Goal: Task Accomplishment & Management: Complete application form

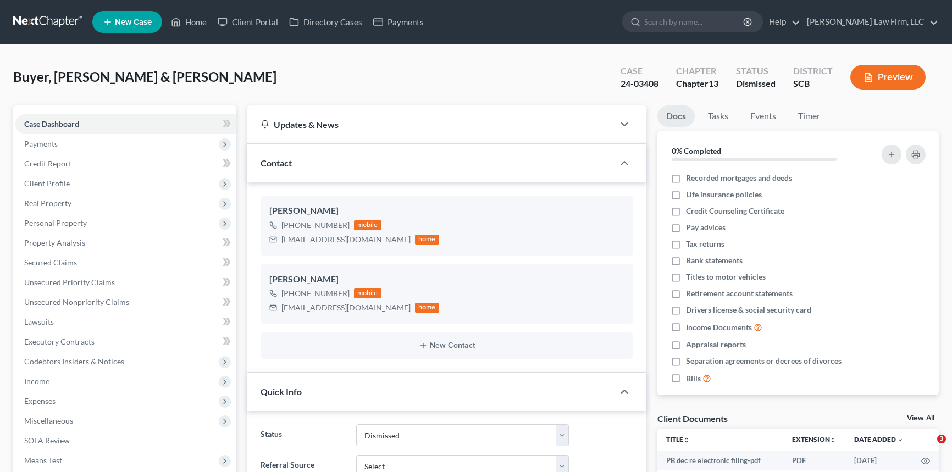
select select "1"
select select "0"
drag, startPoint x: 198, startPoint y: 20, endPoint x: 736, endPoint y: 114, distance: 545.9
click at [198, 20] on link "Home" at bounding box center [189, 22] width 47 height 20
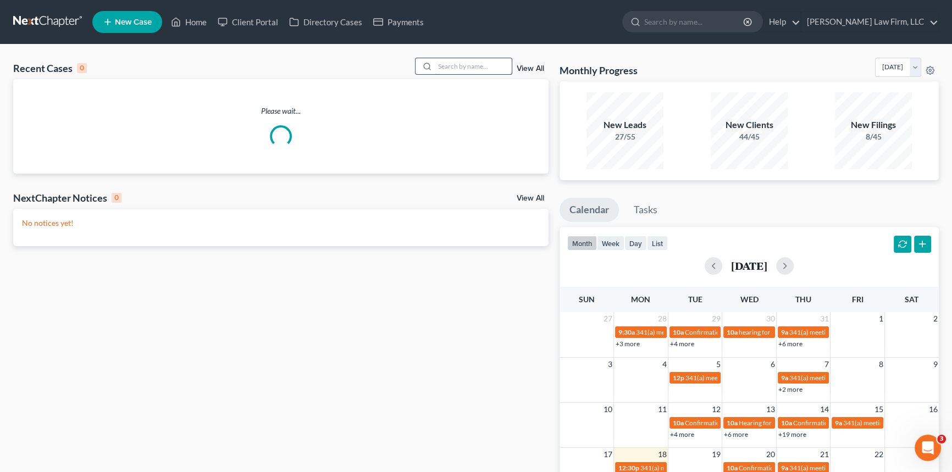
drag, startPoint x: 450, startPoint y: 67, endPoint x: 460, endPoint y: 64, distance: 10.1
click at [460, 64] on input "search" at bounding box center [473, 66] width 77 height 16
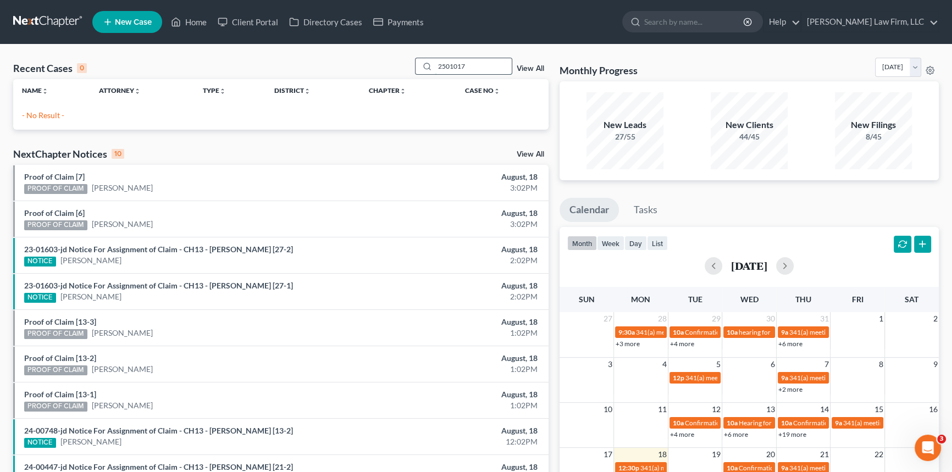
drag, startPoint x: 444, startPoint y: 67, endPoint x: 453, endPoint y: 63, distance: 9.1
click at [446, 68] on input "2501017" at bounding box center [473, 66] width 77 height 16
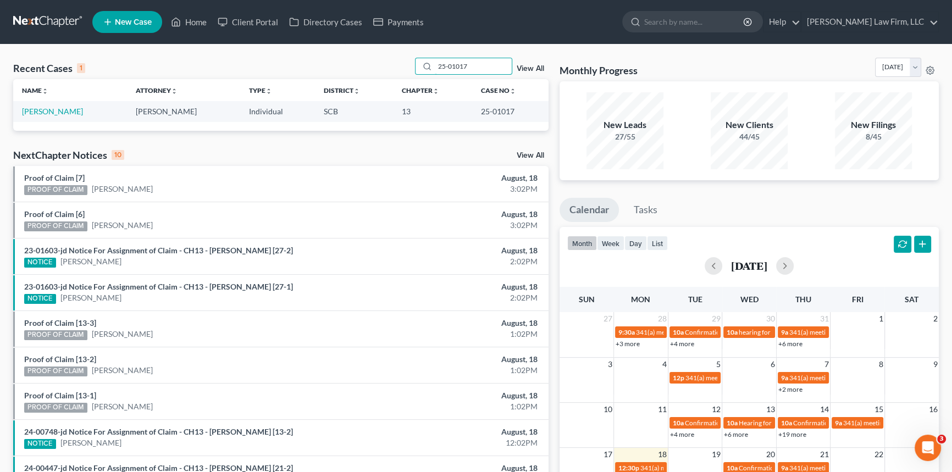
type input "25-01017"
drag, startPoint x: 438, startPoint y: 65, endPoint x: 505, endPoint y: 73, distance: 67.0
click at [499, 77] on div "Recent Cases 1 25-01017 View All" at bounding box center [281, 68] width 536 height 21
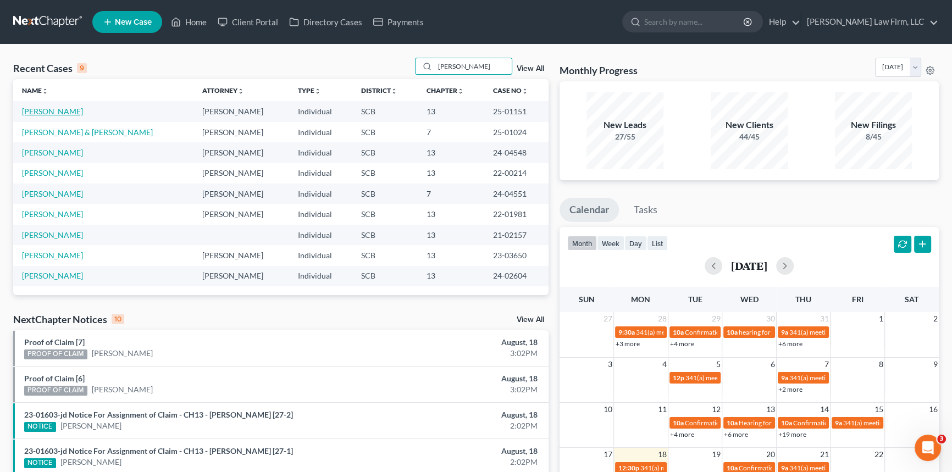
type input "[PERSON_NAME]"
click at [51, 109] on link "[PERSON_NAME]" at bounding box center [52, 111] width 61 height 9
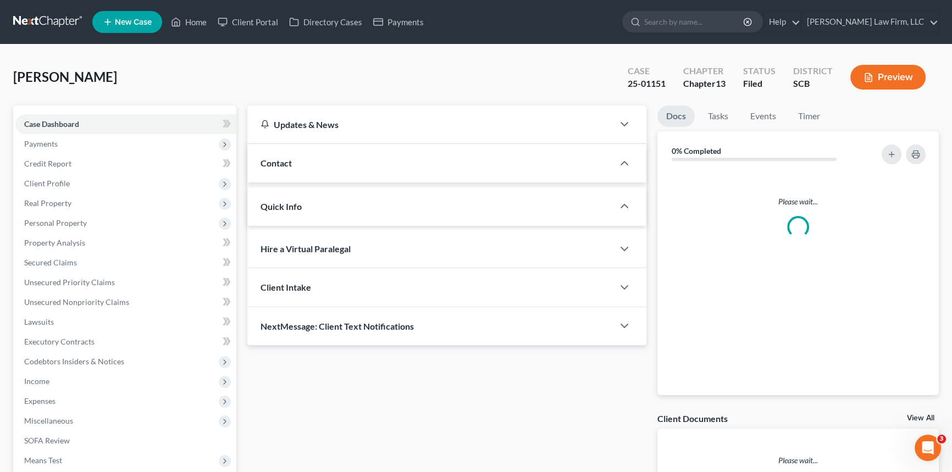
select select "0"
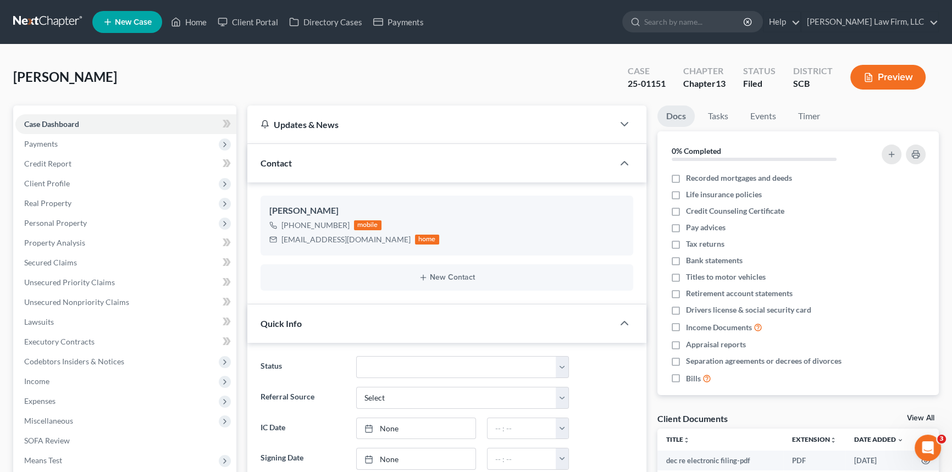
scroll to position [844, 0]
click at [195, 16] on link "Home" at bounding box center [189, 22] width 47 height 20
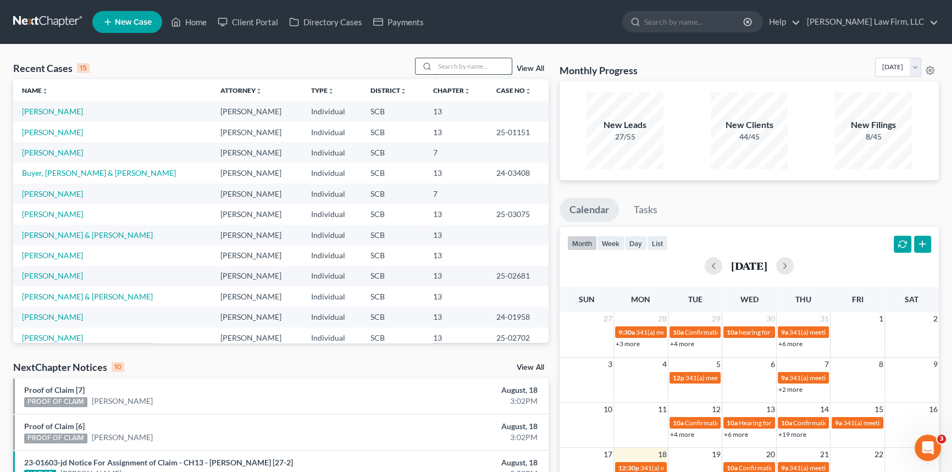
click at [437, 67] on input "search" at bounding box center [473, 66] width 77 height 16
click at [129, 16] on link "New Case" at bounding box center [127, 22] width 70 height 22
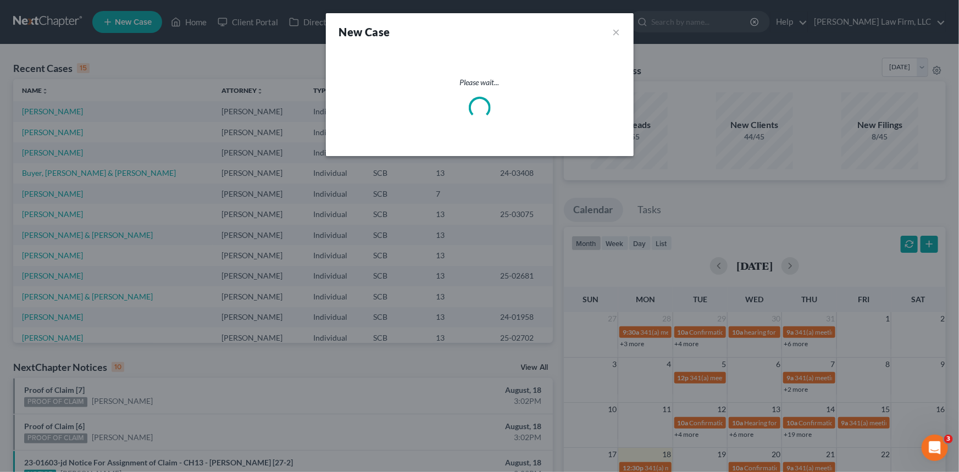
select select "72"
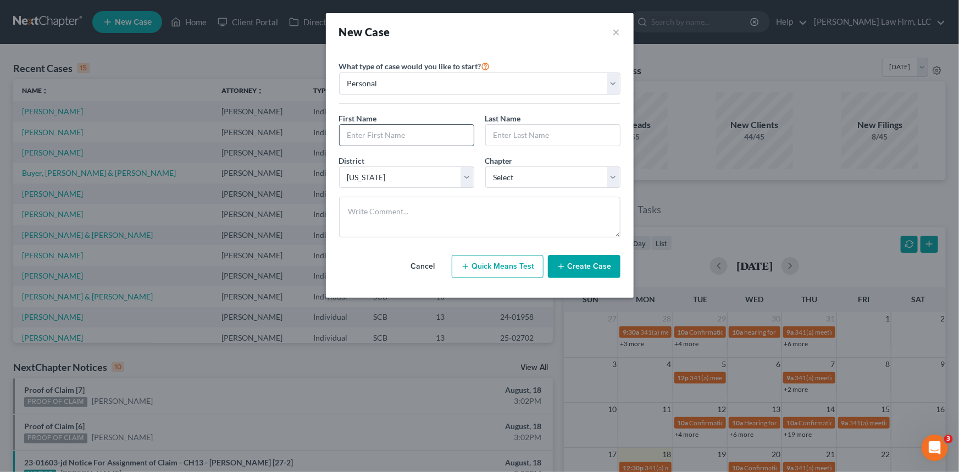
click at [362, 136] on input "text" at bounding box center [407, 135] width 134 height 21
click at [367, 80] on select "Personal Business" at bounding box center [480, 84] width 282 height 22
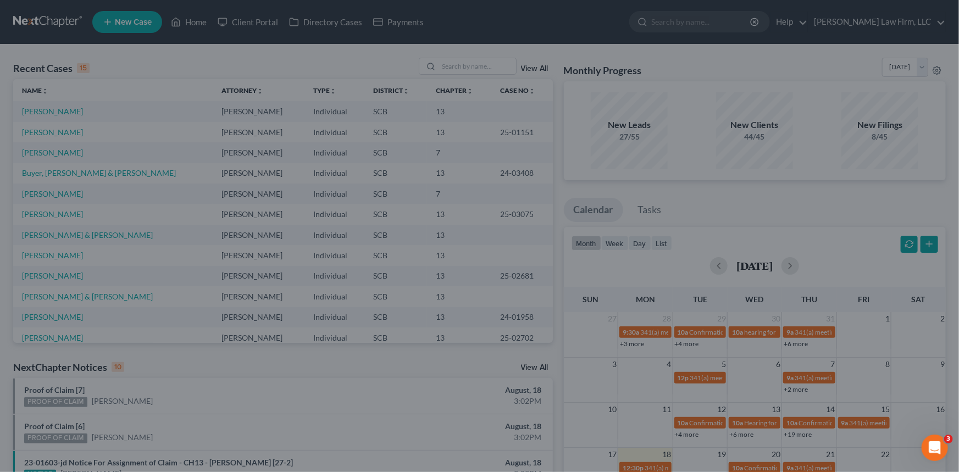
click at [139, 18] on div "New Case × Please select case type * Bankruptcy Bankruptcy What type of case wo…" at bounding box center [479, 236] width 959 height 472
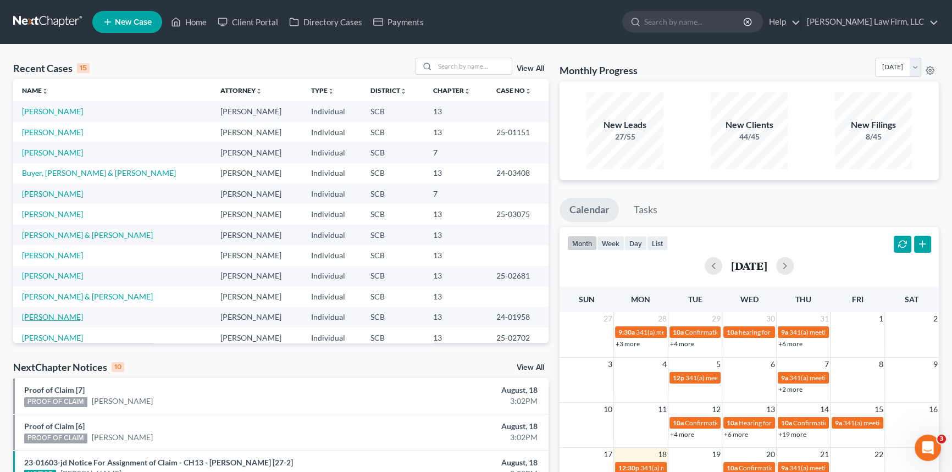
click at [58, 312] on link "[PERSON_NAME]" at bounding box center [52, 316] width 61 height 9
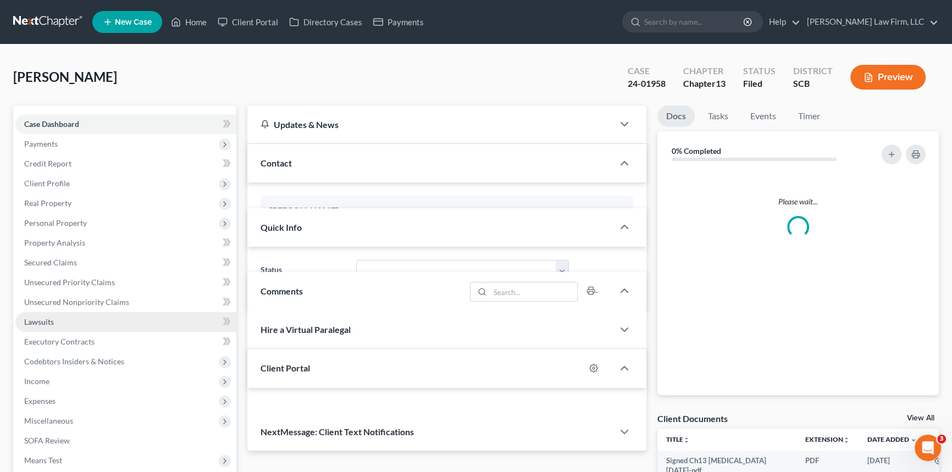
select select "1"
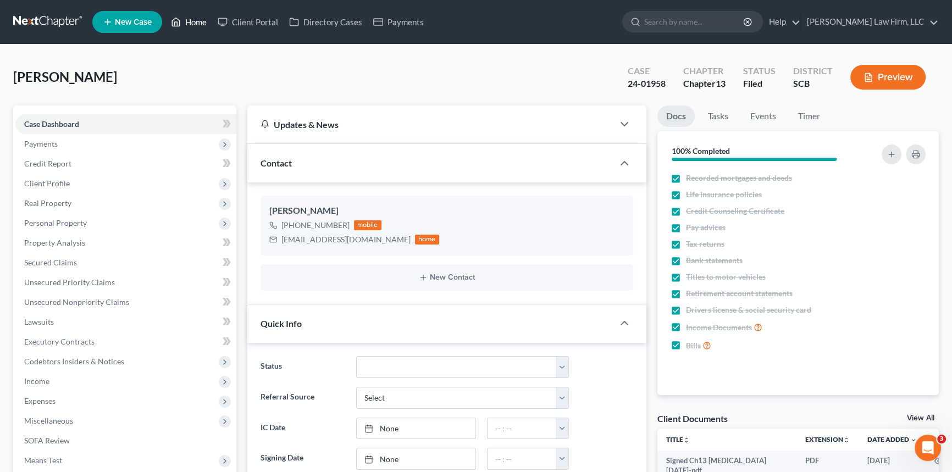
click at [204, 19] on link "Home" at bounding box center [189, 22] width 47 height 20
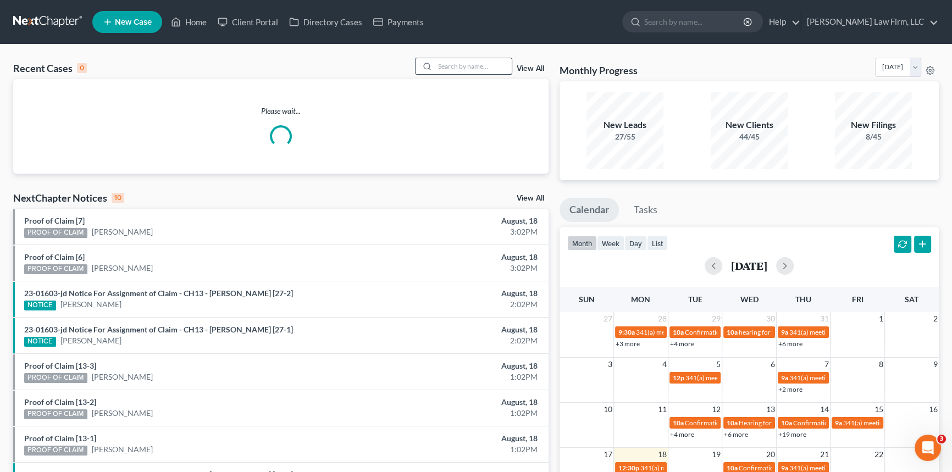
drag, startPoint x: 444, startPoint y: 64, endPoint x: 456, endPoint y: 64, distance: 12.1
click at [456, 64] on input "search" at bounding box center [473, 66] width 77 height 16
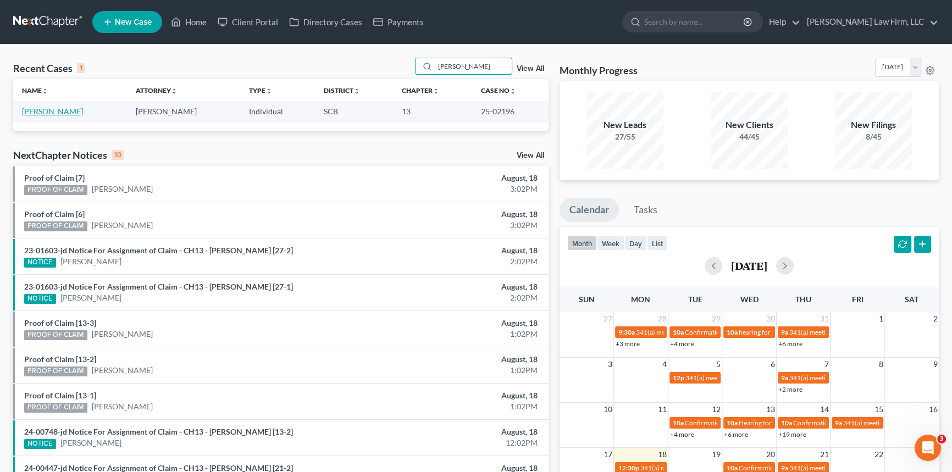
type input "[PERSON_NAME]"
click at [47, 111] on link "[PERSON_NAME]" at bounding box center [52, 111] width 61 height 9
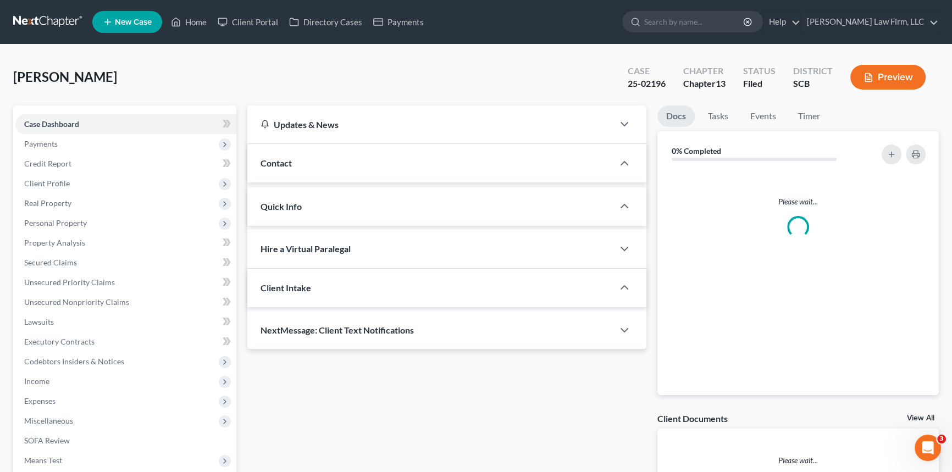
select select "1"
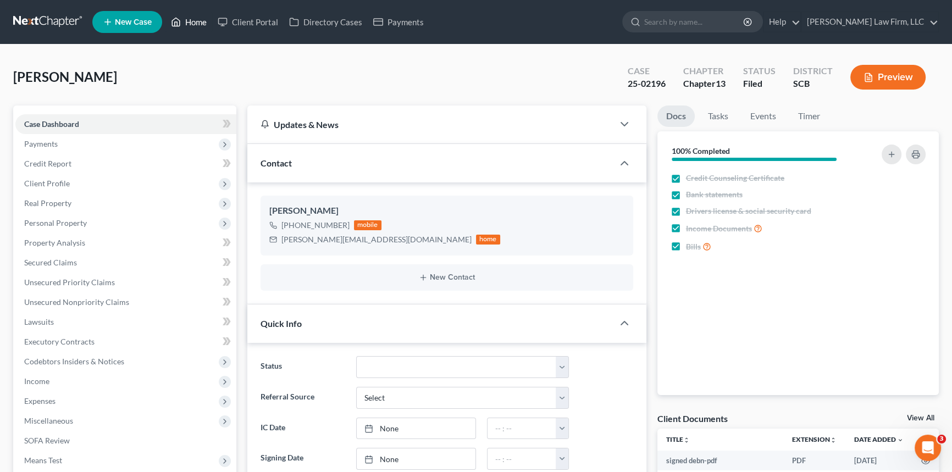
click at [189, 16] on link "Home" at bounding box center [189, 22] width 47 height 20
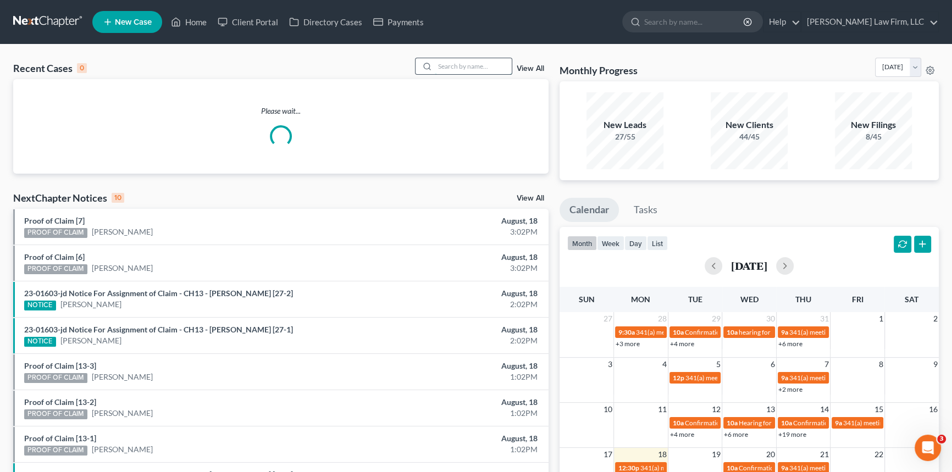
click at [435, 63] on input "search" at bounding box center [473, 66] width 77 height 16
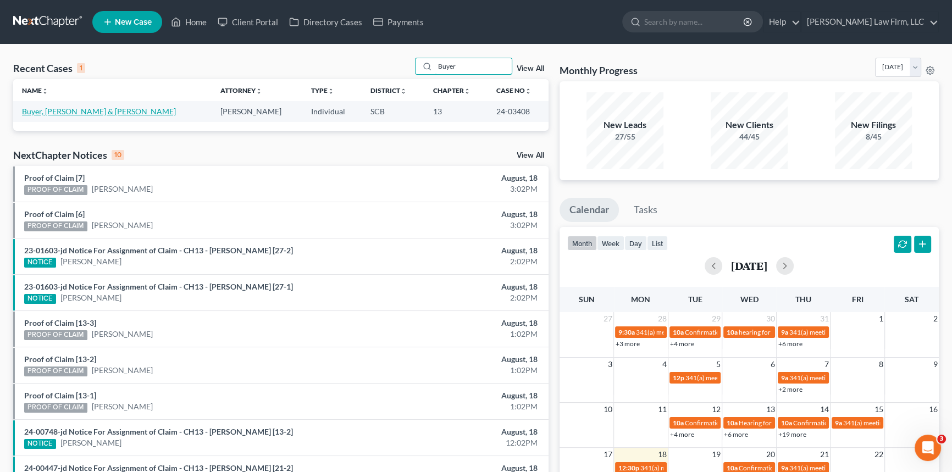
type input "Buyer"
click at [74, 108] on link "Buyer, [PERSON_NAME] & [PERSON_NAME]" at bounding box center [99, 111] width 154 height 9
select select "0"
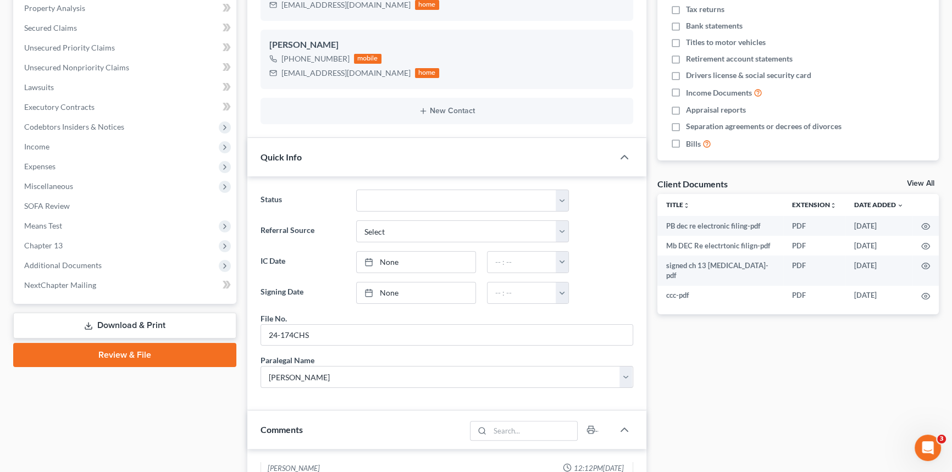
scroll to position [250, 0]
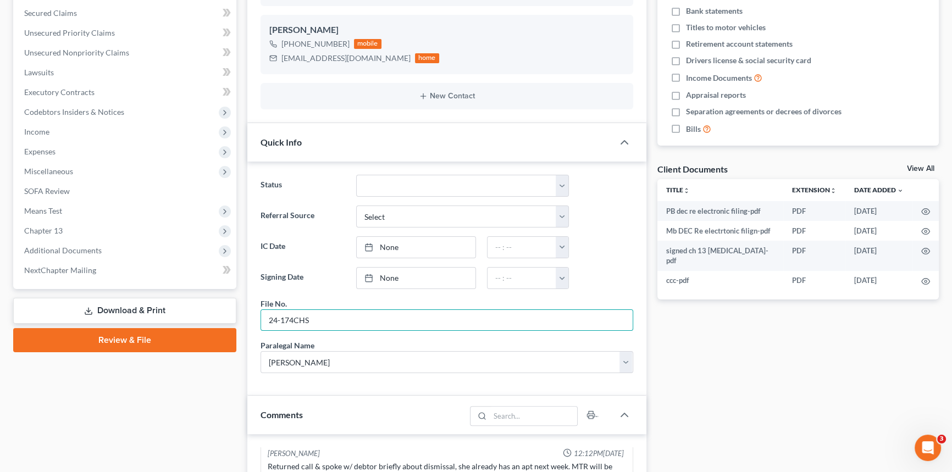
drag, startPoint x: 312, startPoint y: 317, endPoint x: 241, endPoint y: 332, distance: 71.9
click at [247, 330] on div "Status Discharged Dismissed Filed In Progress Lead Lost Lead Ready to File To R…" at bounding box center [446, 279] width 399 height 234
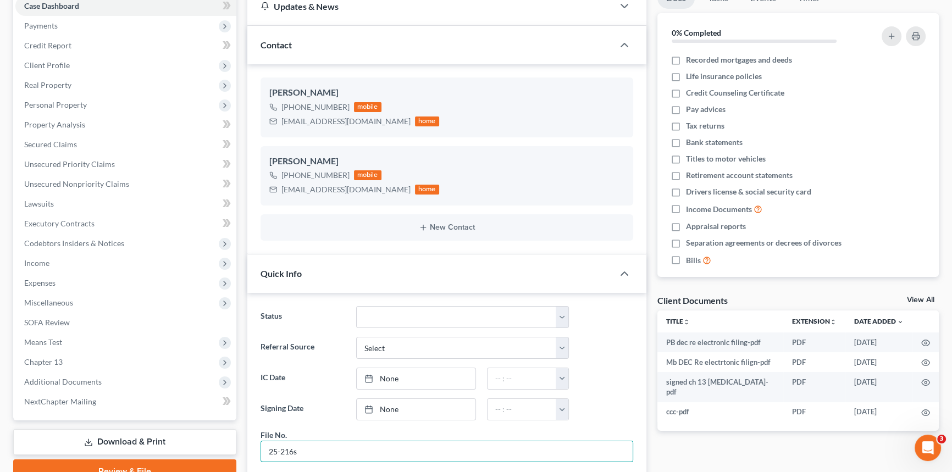
scroll to position [0, 0]
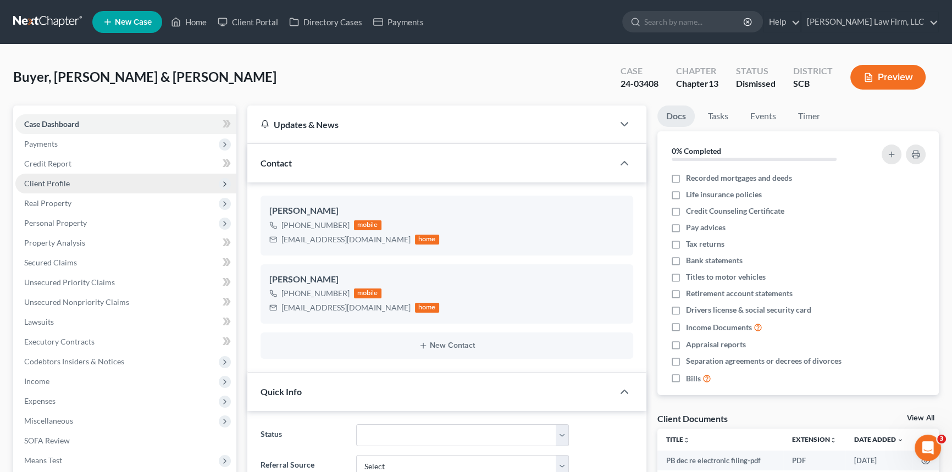
type input "25-216s"
click at [44, 179] on span "Client Profile" at bounding box center [47, 183] width 46 height 9
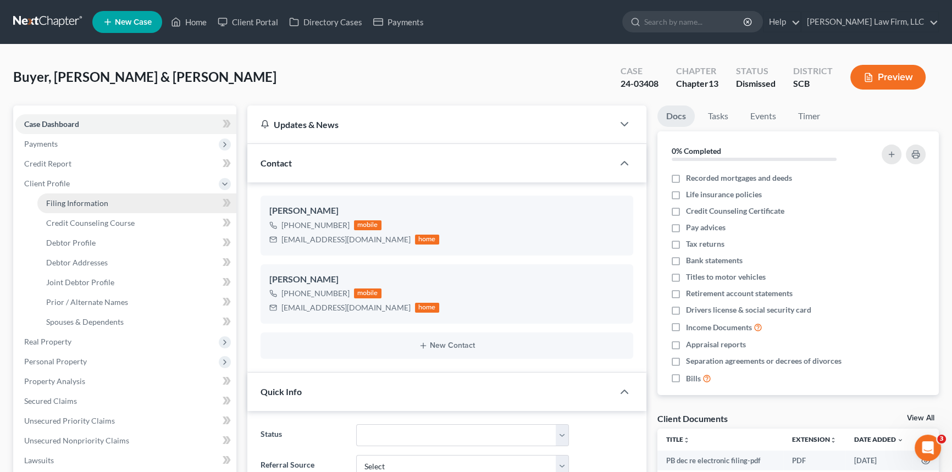
click at [72, 197] on link "Filing Information" at bounding box center [136, 204] width 199 height 20
select select "1"
select select "3"
select select "72"
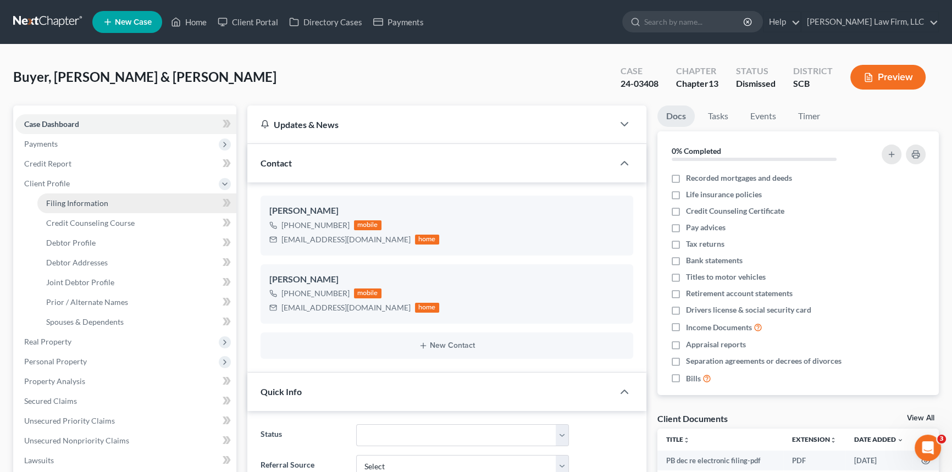
select select "0"
select select "42"
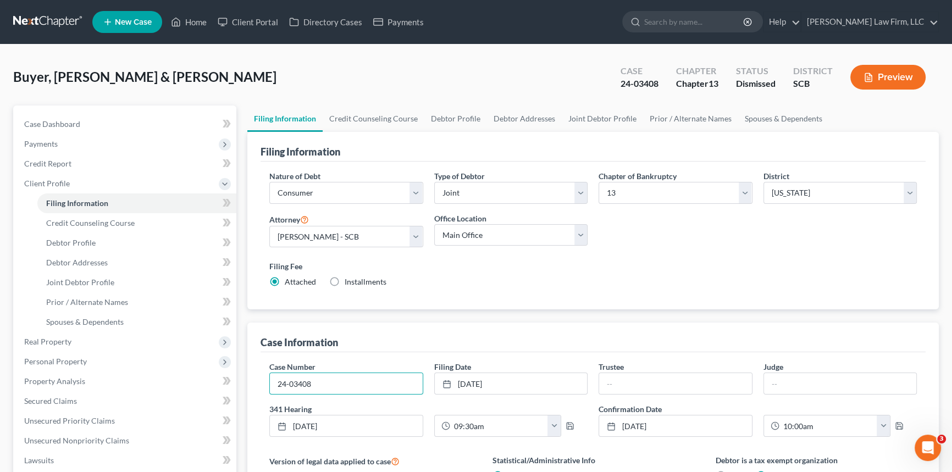
drag, startPoint x: 333, startPoint y: 379, endPoint x: 235, endPoint y: 389, distance: 98.4
drag, startPoint x: 496, startPoint y: 379, endPoint x: 451, endPoint y: 382, distance: 44.7
click at [451, 382] on link "[DATE]" at bounding box center [511, 383] width 153 height 21
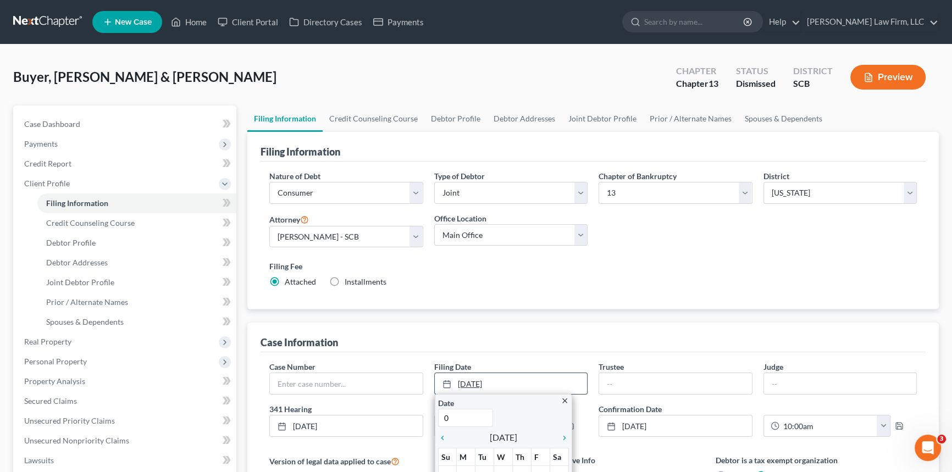
type input "[DATE]"
click at [445, 380] on line at bounding box center [445, 381] width 0 height 2
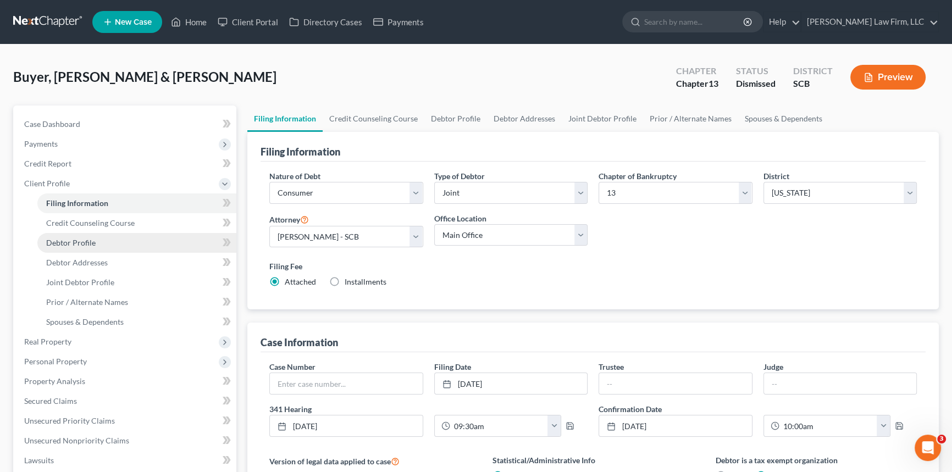
click at [75, 240] on span "Debtor Profile" at bounding box center [70, 242] width 49 height 9
select select "1"
select select "3"
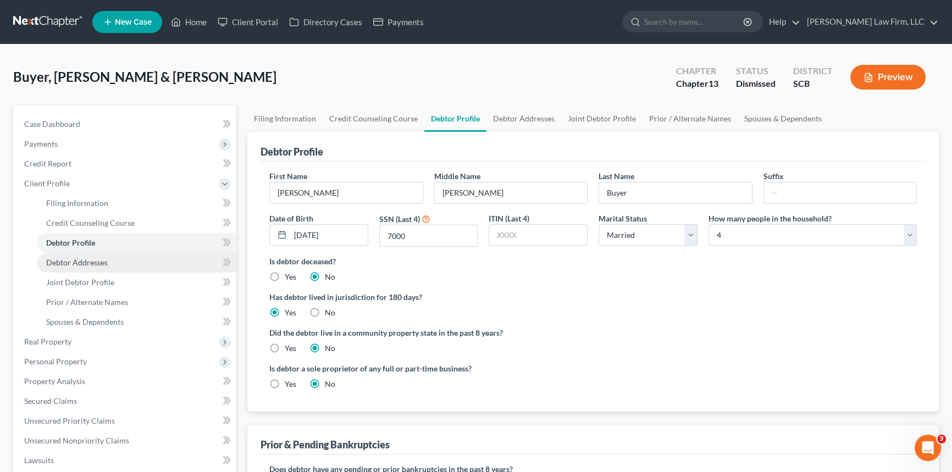
click at [78, 260] on span "Debtor Addresses" at bounding box center [77, 262] width 62 height 9
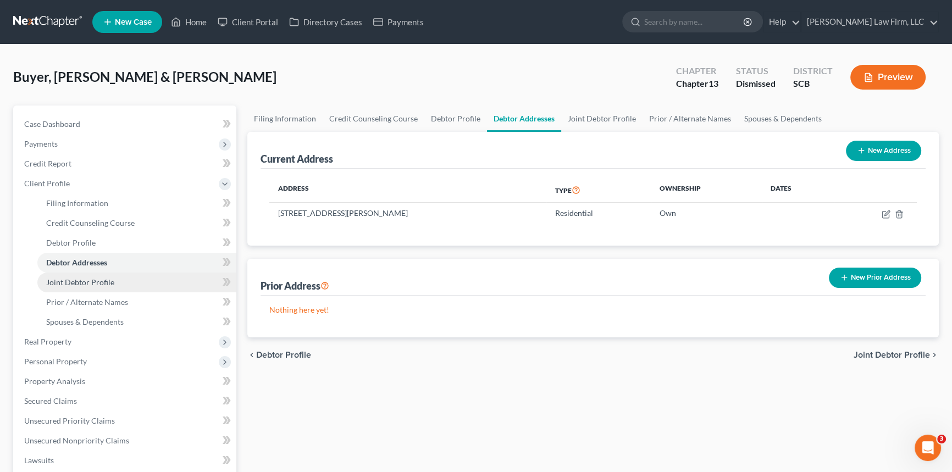
click at [74, 281] on span "Joint Debtor Profile" at bounding box center [80, 282] width 68 height 9
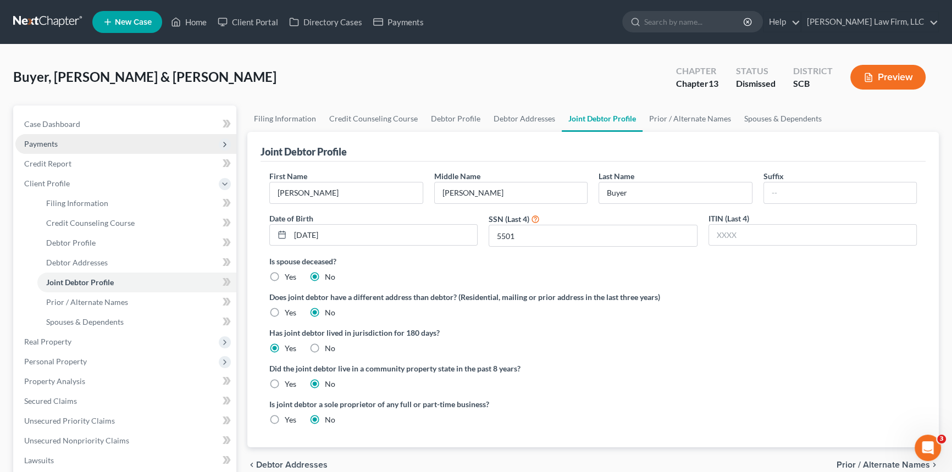
click at [47, 140] on span "Payments" at bounding box center [41, 143] width 34 height 9
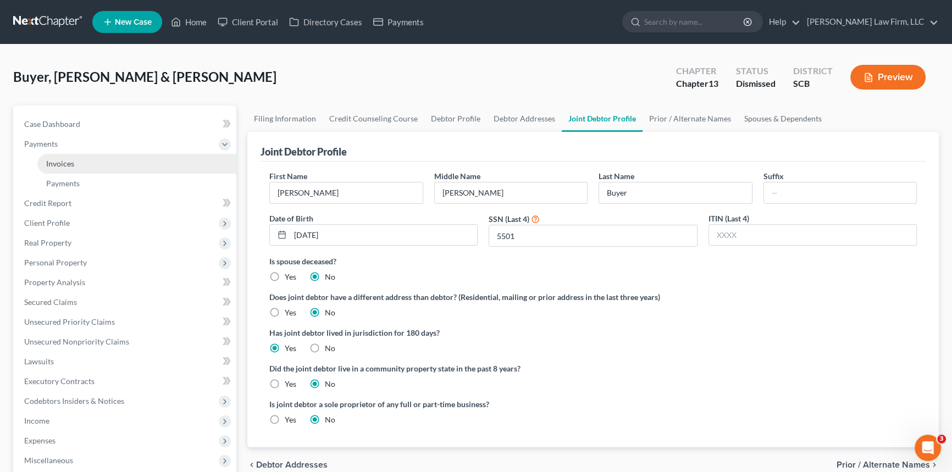
click at [61, 167] on span "Invoices" at bounding box center [60, 163] width 28 height 9
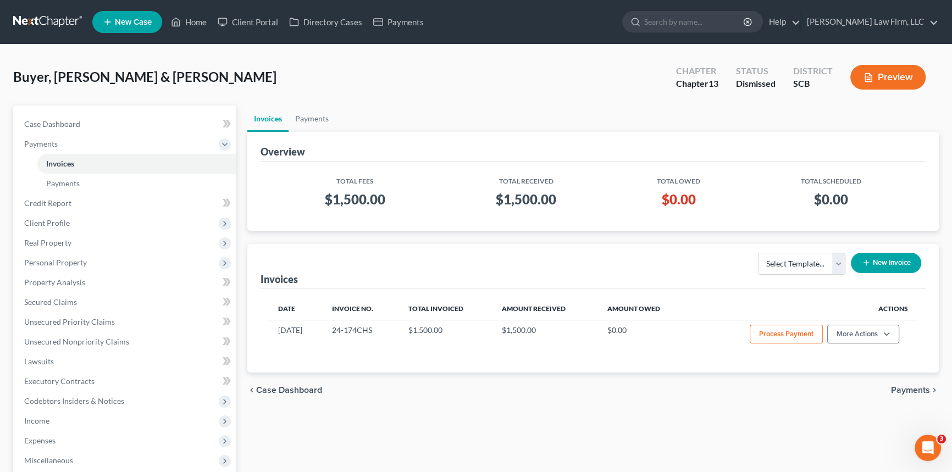
click at [889, 258] on button "New Invoice" at bounding box center [886, 263] width 70 height 20
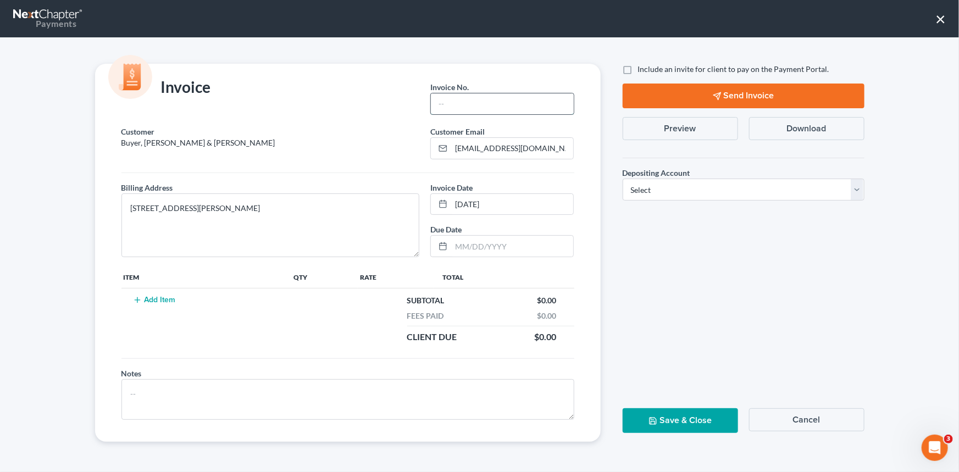
click at [472, 99] on input "text" at bounding box center [502, 103] width 142 height 21
type input "25-216chs"
click at [148, 297] on button "Add Item" at bounding box center [154, 300] width 48 height 9
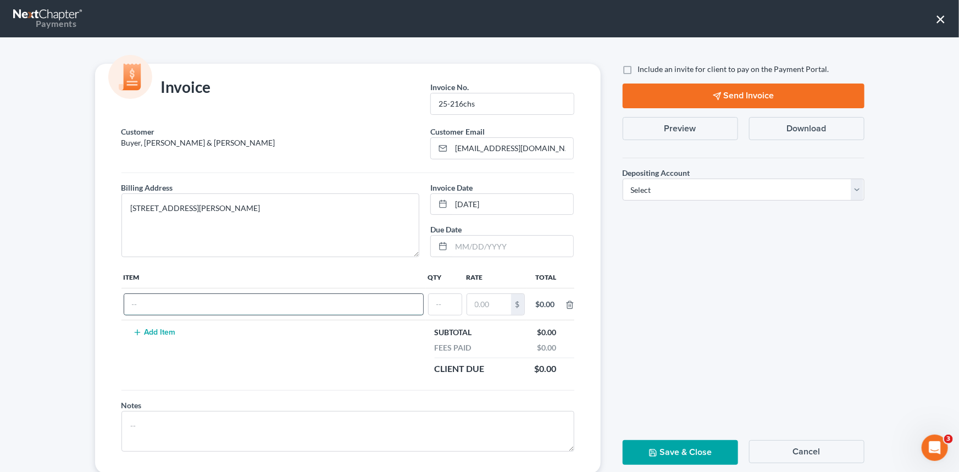
click at [146, 302] on input "text" at bounding box center [273, 304] width 299 height 21
type input "chapter 13 refile fees"
click at [440, 303] on input "text" at bounding box center [445, 304] width 33 height 21
type input "1"
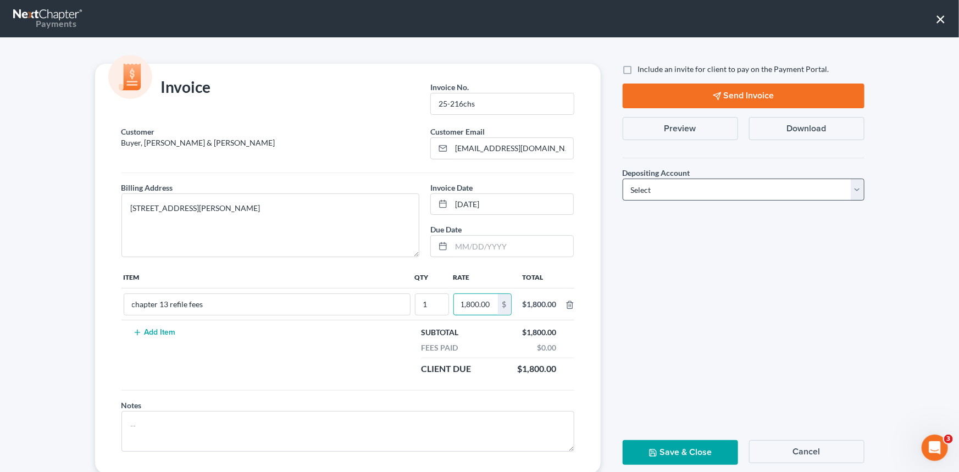
type input "1,800.00"
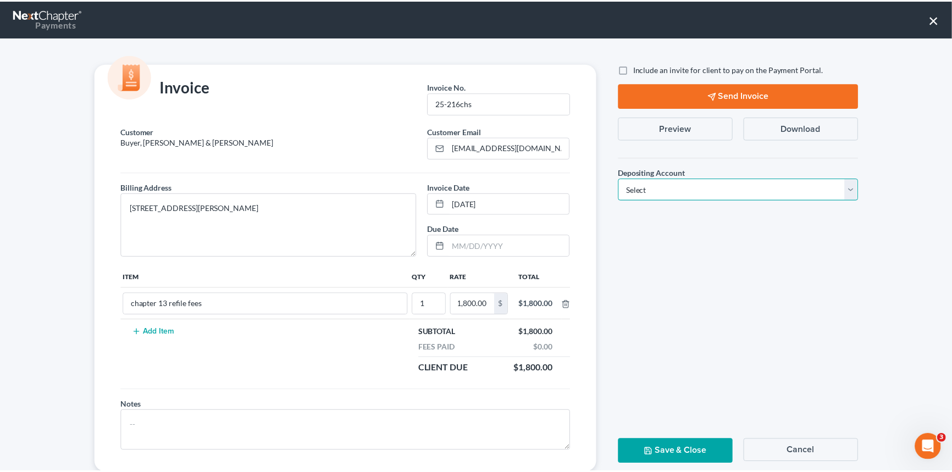
scroll to position [0, 0]
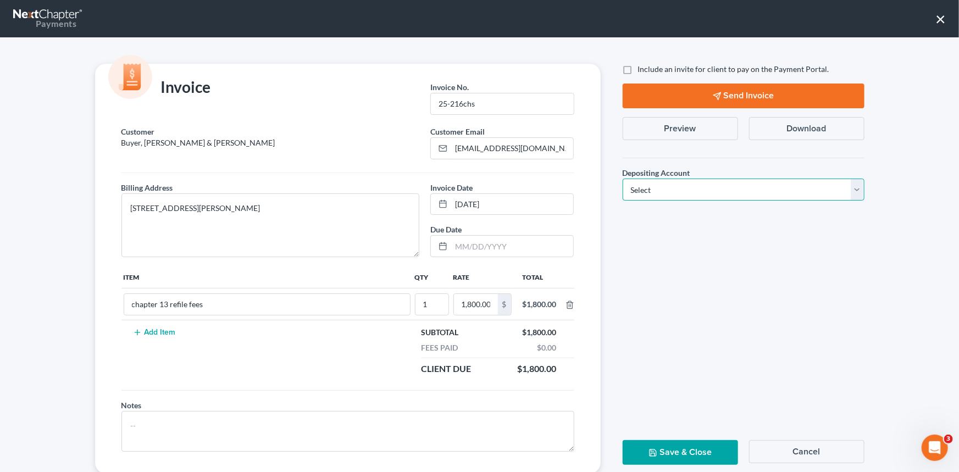
drag, startPoint x: 857, startPoint y: 189, endPoint x: 841, endPoint y: 193, distance: 16.5
click at [857, 189] on select "Select Operation Trust" at bounding box center [744, 190] width 242 height 22
select select "1"
click at [623, 179] on select "Select Operation Trust" at bounding box center [744, 190] width 242 height 22
click at [669, 454] on button "Save & Close" at bounding box center [680, 452] width 115 height 25
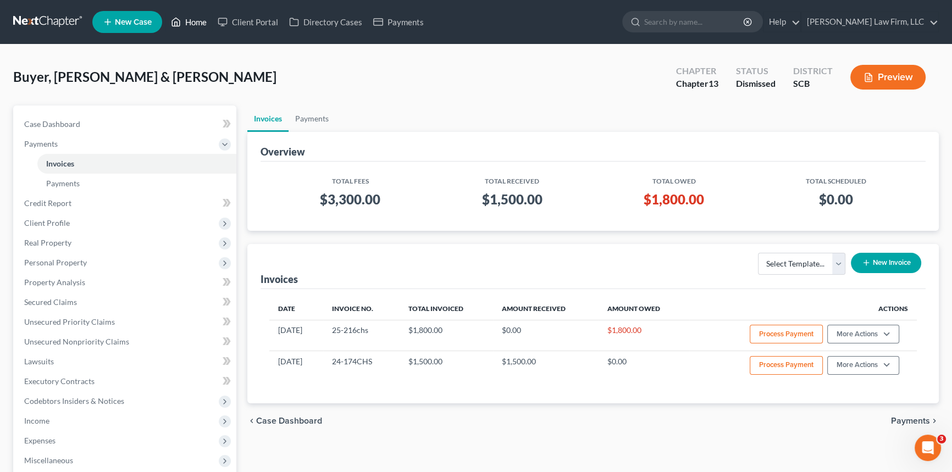
click at [196, 20] on link "Home" at bounding box center [189, 22] width 47 height 20
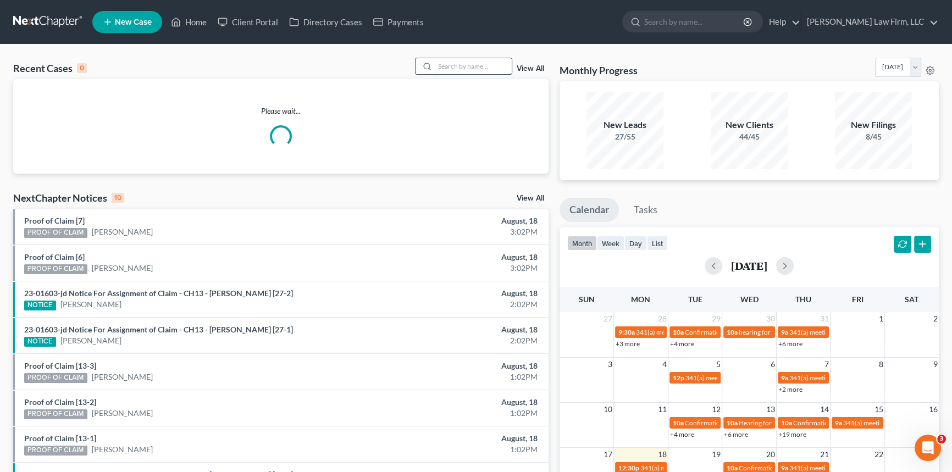
drag, startPoint x: 440, startPoint y: 54, endPoint x: 437, endPoint y: 60, distance: 6.4
click at [440, 56] on div "Recent Cases 0 View All Please wait... NextChapter Notices 10 View All Proof of…" at bounding box center [476, 330] width 952 height 571
click at [437, 60] on input "search" at bounding box center [473, 66] width 77 height 16
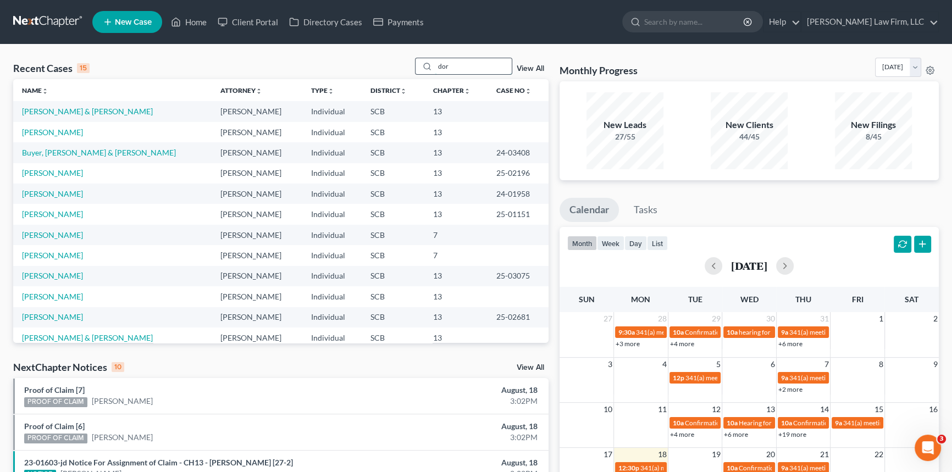
type input "[PERSON_NAME]"
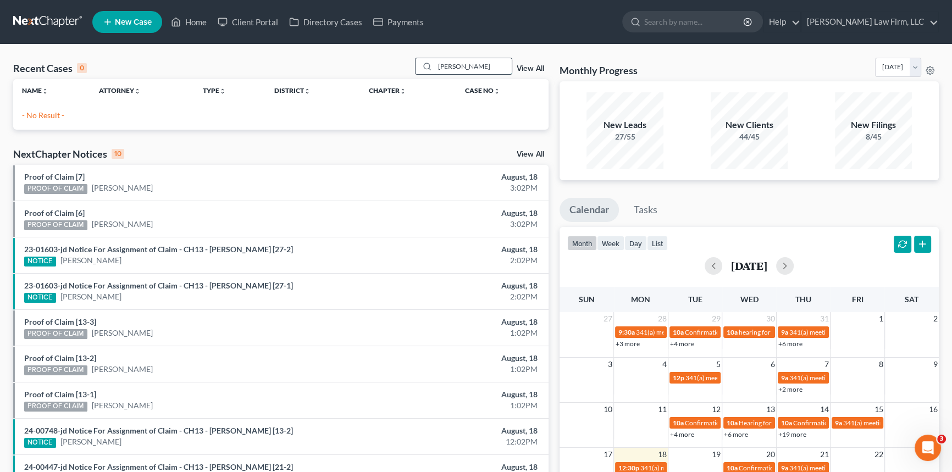
drag, startPoint x: 451, startPoint y: 65, endPoint x: 426, endPoint y: 69, distance: 25.5
click at [426, 69] on div "[PERSON_NAME]" at bounding box center [464, 66] width 98 height 17
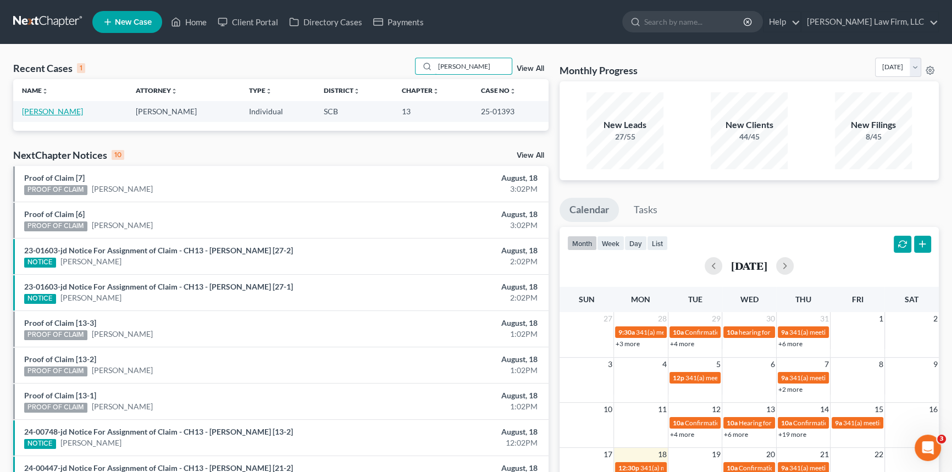
type input "[PERSON_NAME]"
click at [49, 112] on link "[PERSON_NAME]" at bounding box center [52, 111] width 61 height 9
select select "1"
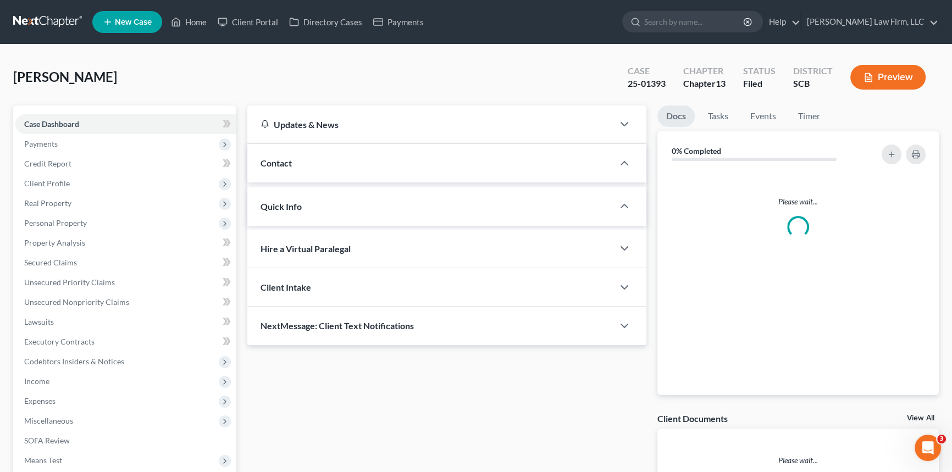
select select "3"
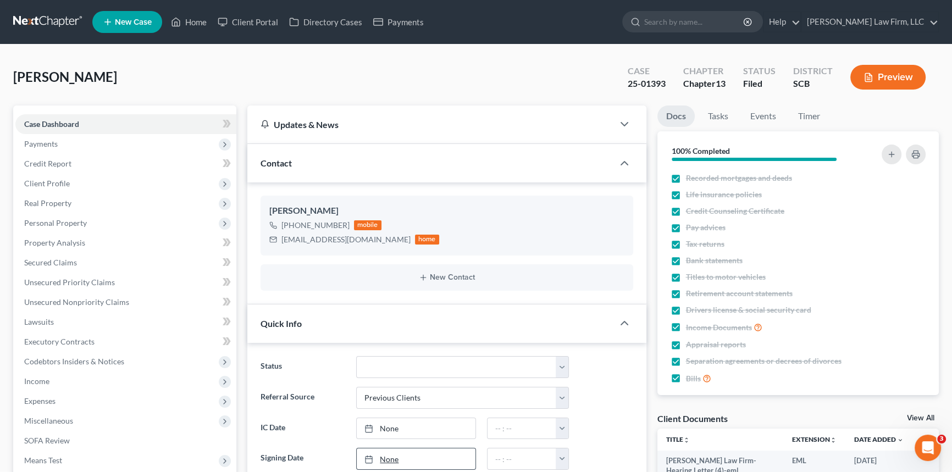
scroll to position [476, 0]
drag, startPoint x: 210, startPoint y: 16, endPoint x: 361, endPoint y: 45, distance: 153.3
click at [210, 16] on link "Home" at bounding box center [189, 22] width 47 height 20
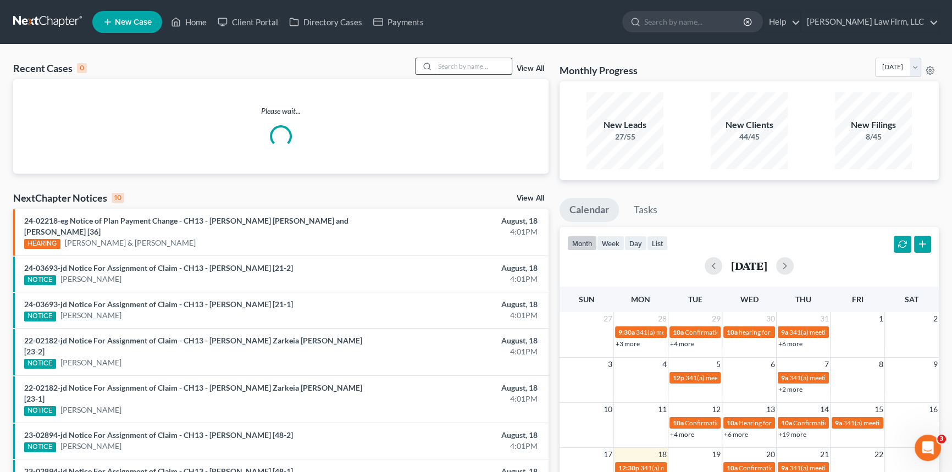
drag, startPoint x: 439, startPoint y: 63, endPoint x: 442, endPoint y: 58, distance: 5.9
click at [441, 60] on input "search" at bounding box center [473, 66] width 77 height 16
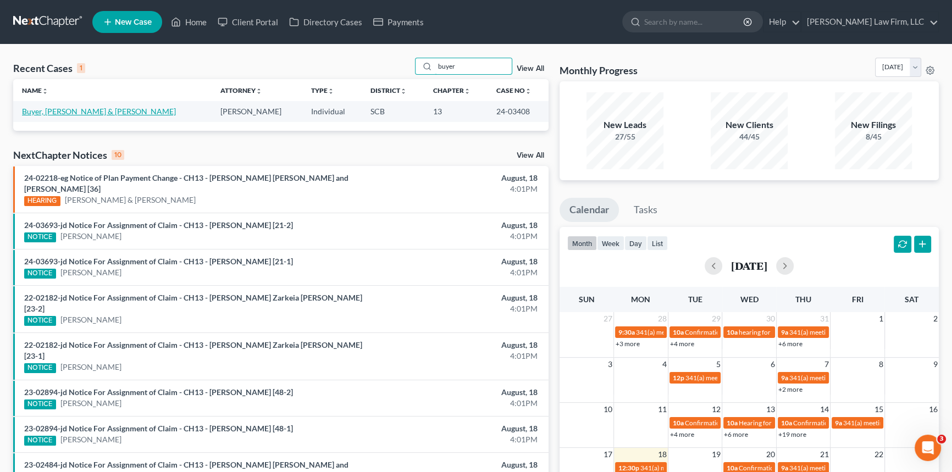
type input "buyer"
click at [61, 110] on link "Buyer, [PERSON_NAME] & [PERSON_NAME]" at bounding box center [99, 111] width 154 height 9
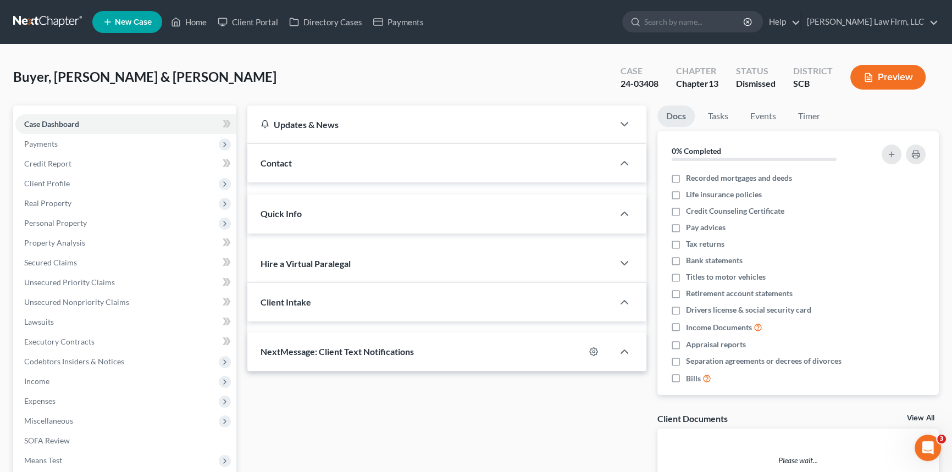
select select "0"
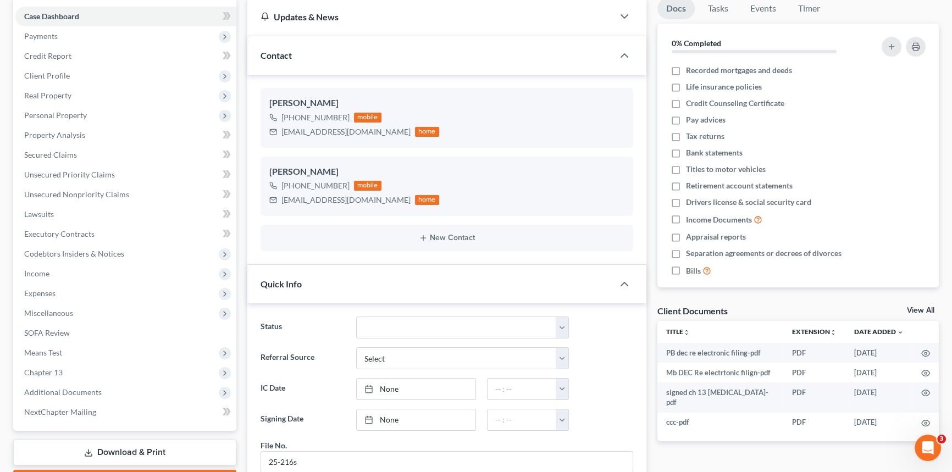
scroll to position [250, 0]
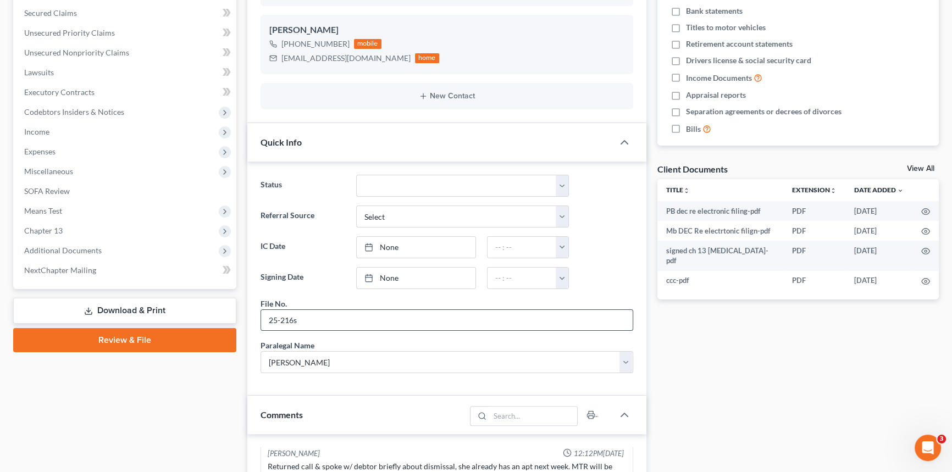
click at [299, 319] on input "25-216s" at bounding box center [447, 320] width 372 height 21
click at [300, 318] on input "25-216SsCHS" at bounding box center [447, 320] width 372 height 21
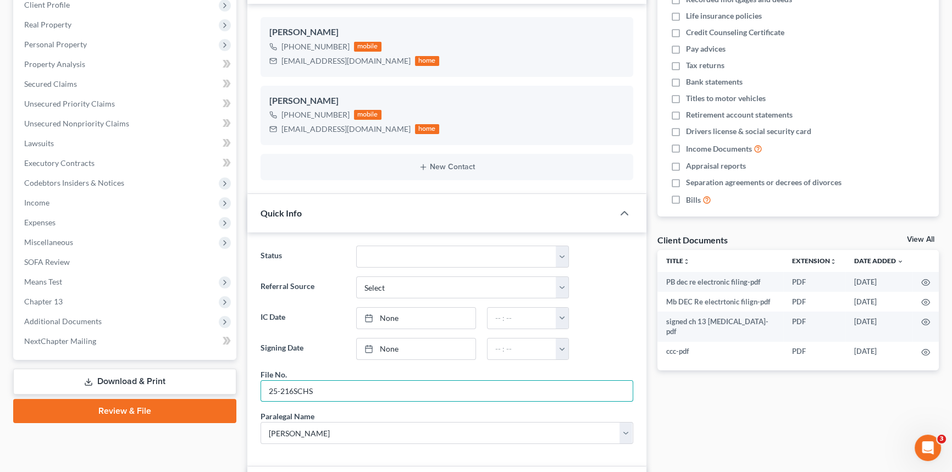
scroll to position [49, 0]
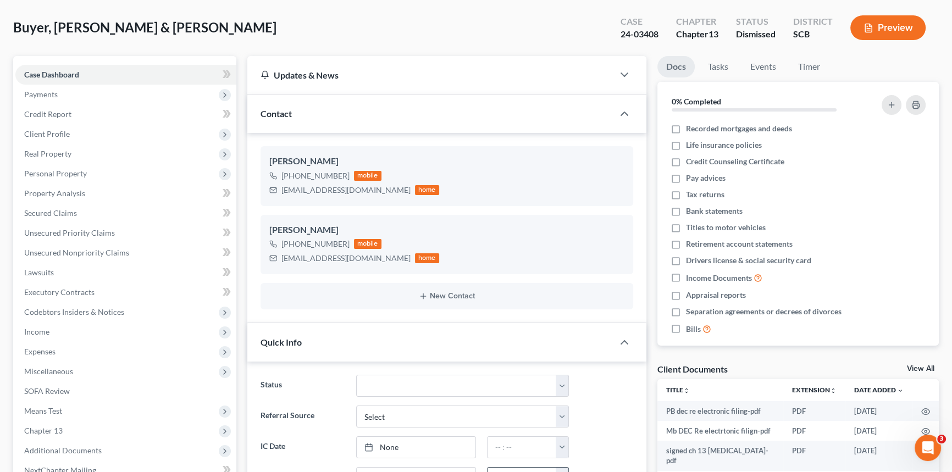
type input "25-216SCHS"
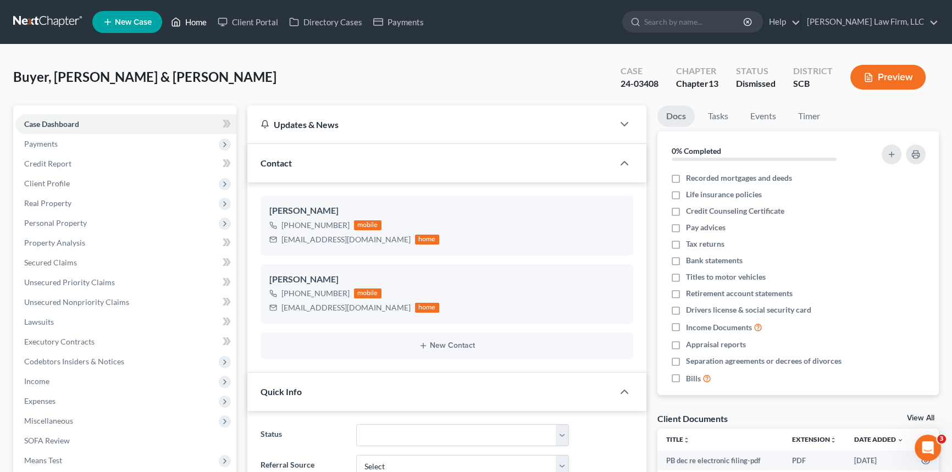
click at [196, 20] on link "Home" at bounding box center [189, 22] width 47 height 20
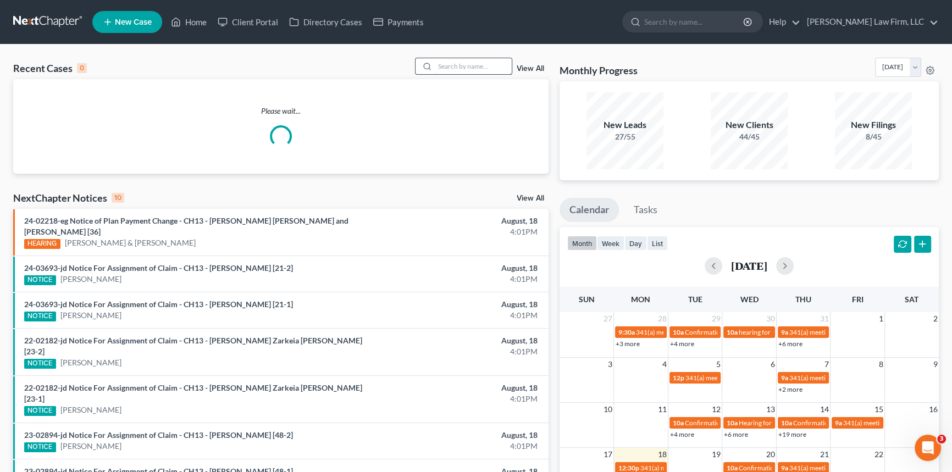
click at [449, 65] on input "search" at bounding box center [473, 66] width 77 height 16
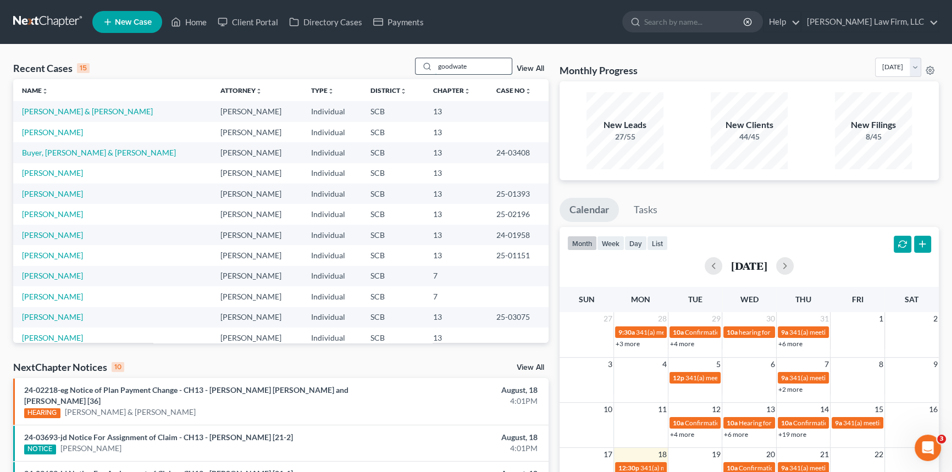
type input "[PERSON_NAME]"
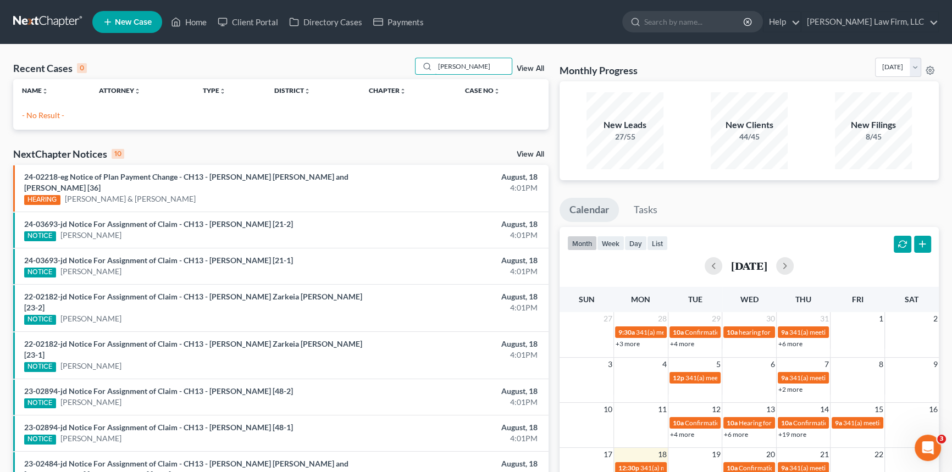
drag, startPoint x: 473, startPoint y: 69, endPoint x: 428, endPoint y: 75, distance: 46.0
click at [429, 76] on div "Recent Cases 0 [PERSON_NAME] View All" at bounding box center [281, 68] width 536 height 21
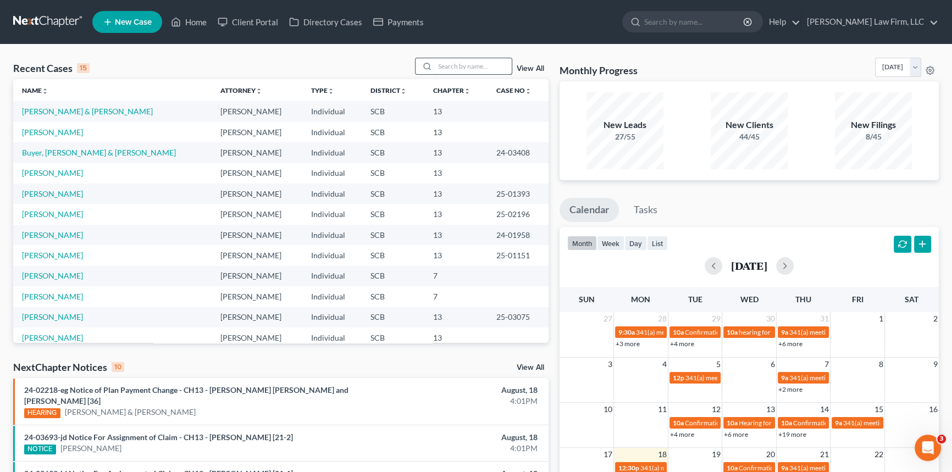
click at [439, 62] on input "search" at bounding box center [473, 66] width 77 height 16
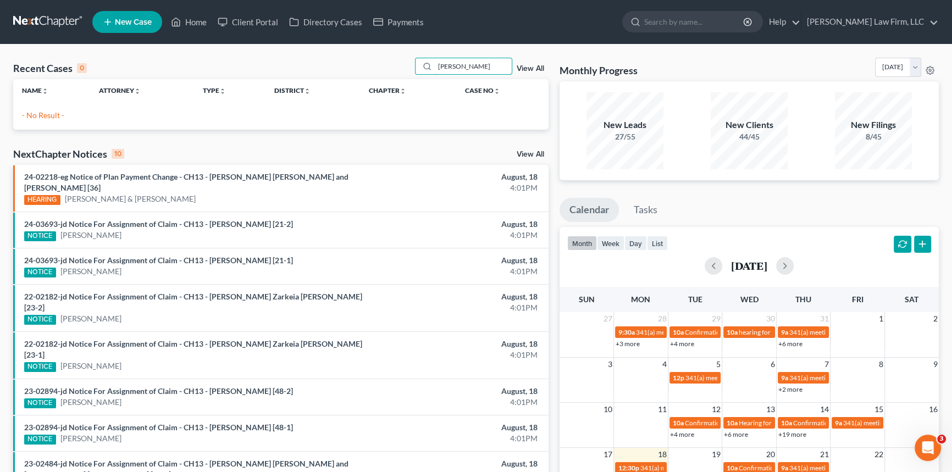
type input "[PERSON_NAME]"
click at [534, 64] on div "[PERSON_NAME] View All" at bounding box center [482, 66] width 134 height 17
click at [133, 19] on span "New Case" at bounding box center [133, 22] width 37 height 8
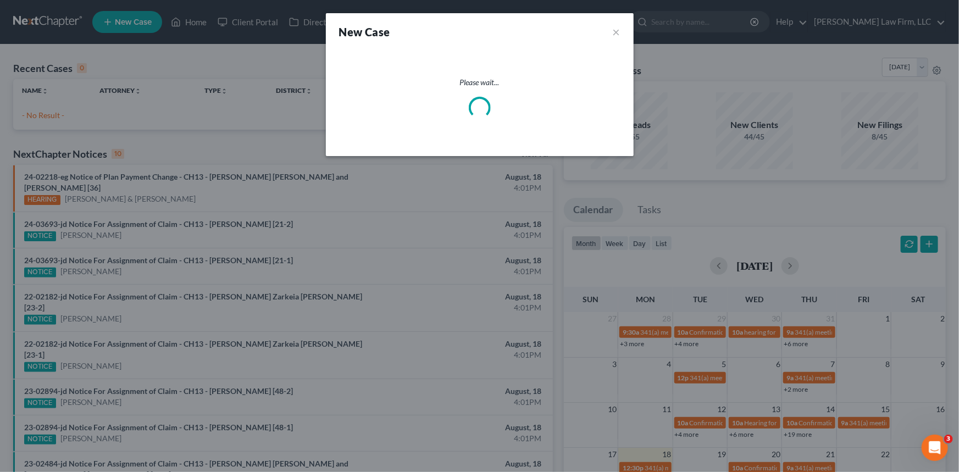
select select "72"
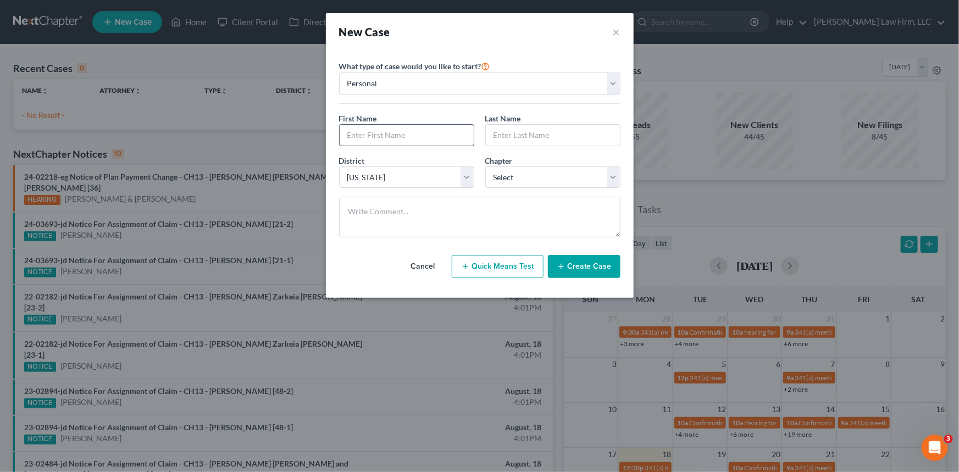
click at [357, 131] on input "text" at bounding box center [407, 135] width 134 height 21
type input "[PERSON_NAME]"
click at [536, 169] on select "Select 7 11 12 13" at bounding box center [553, 178] width 135 height 22
select select "3"
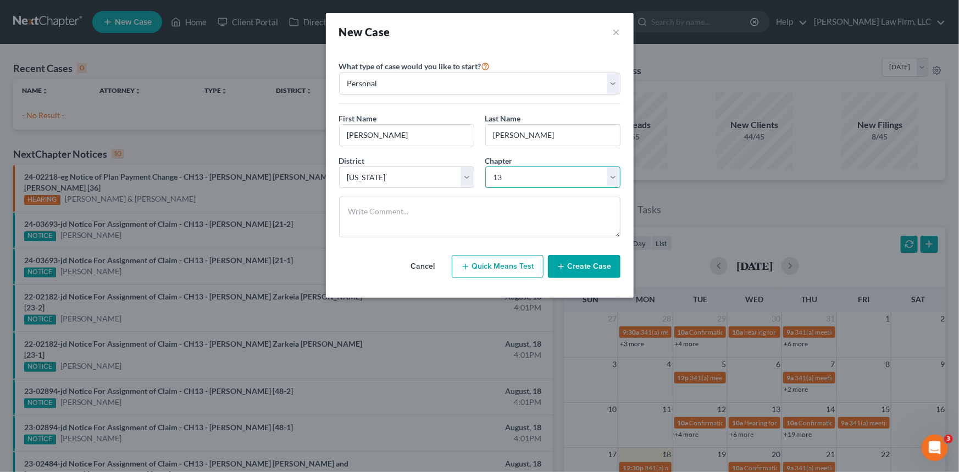
click at [486, 167] on select "Select 7 11 12 13" at bounding box center [553, 178] width 135 height 22
click at [588, 264] on button "Create Case" at bounding box center [584, 266] width 73 height 23
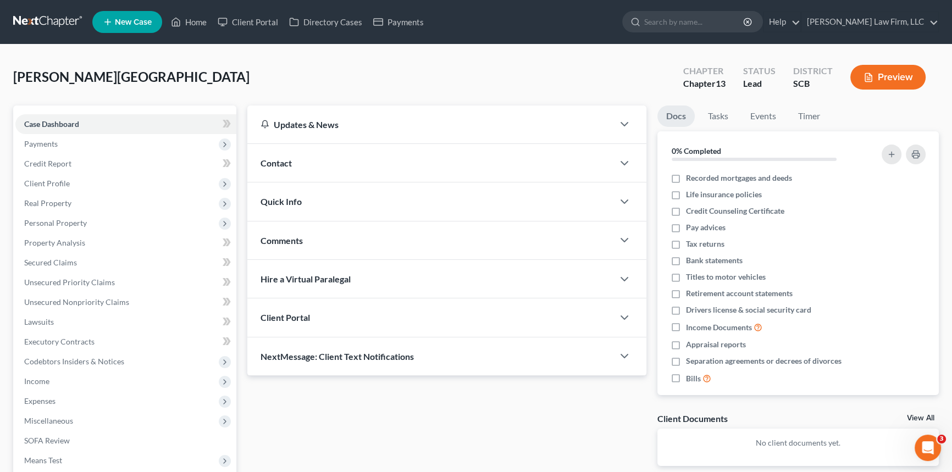
click at [281, 158] on span "Contact" at bounding box center [276, 163] width 31 height 10
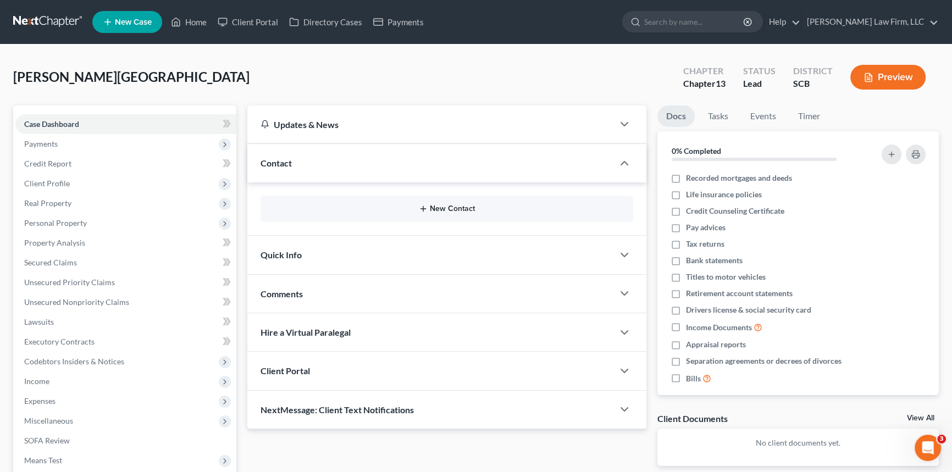
click at [437, 205] on button "New Contact" at bounding box center [446, 209] width 355 height 9
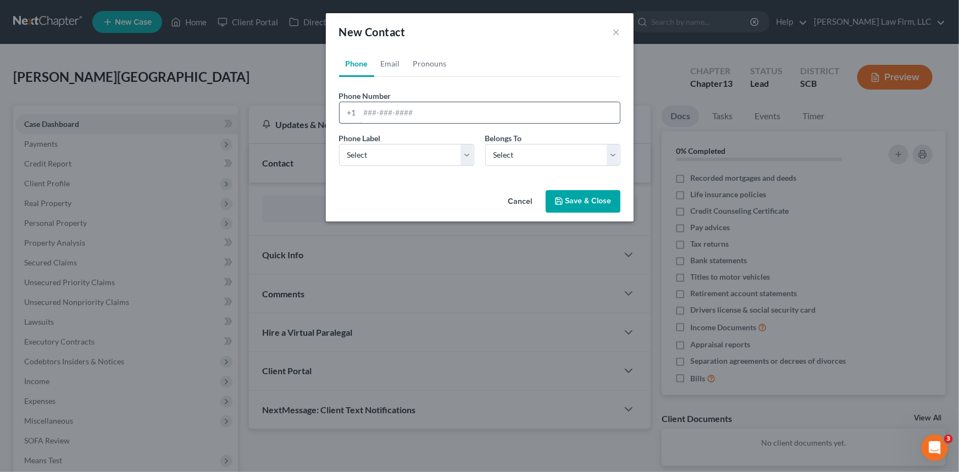
click at [364, 115] on input "tel" at bounding box center [490, 112] width 260 height 21
type input "[PHONE_NUMBER]"
click at [369, 154] on select "Select Mobile Home Work Other" at bounding box center [406, 155] width 135 height 22
select select "0"
click at [339, 144] on select "Select Mobile Home Work Other" at bounding box center [406, 155] width 135 height 22
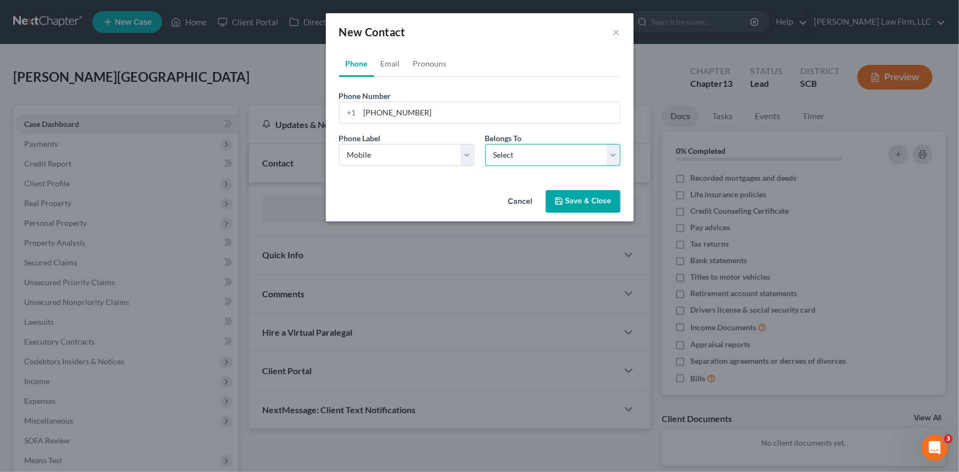
drag, startPoint x: 521, startPoint y: 147, endPoint x: 523, endPoint y: 164, distance: 17.2
click at [522, 147] on select "Select Client Other" at bounding box center [553, 155] width 135 height 22
select select "0"
click at [486, 144] on select "Select Client Other" at bounding box center [553, 155] width 135 height 22
select select "0"
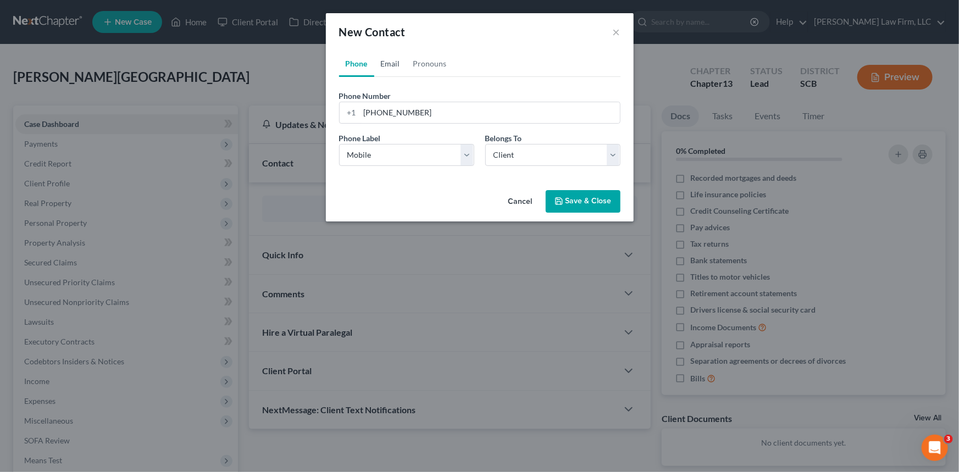
click at [393, 63] on link "Email" at bounding box center [390, 64] width 32 height 26
click at [367, 109] on input "email" at bounding box center [490, 112] width 260 height 21
type input "[EMAIL_ADDRESS][DOMAIN_NAME]"
click at [361, 162] on select "Select Home Work Other" at bounding box center [406, 155] width 135 height 22
select select "0"
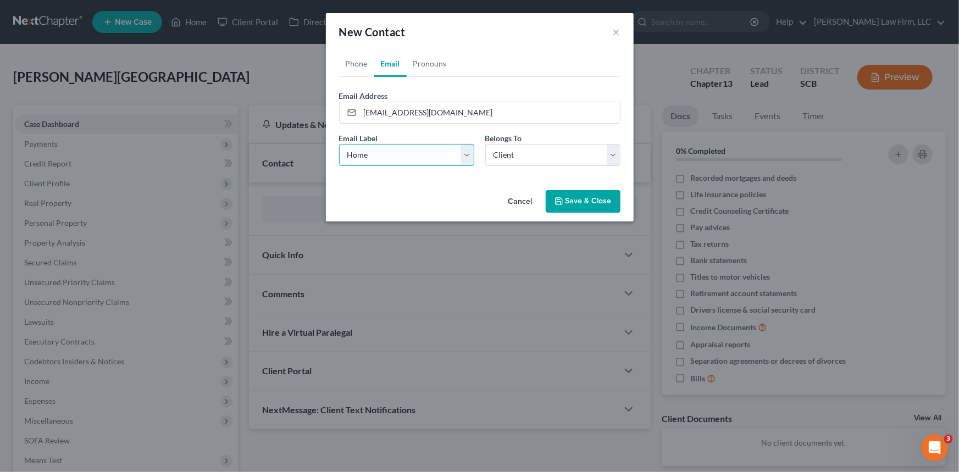
click at [339, 144] on select "Select Home Work Other" at bounding box center [406, 155] width 135 height 22
click at [350, 61] on link "Phone" at bounding box center [356, 64] width 35 height 26
click at [389, 65] on link "Email" at bounding box center [390, 64] width 32 height 26
click at [577, 199] on button "Save & Close" at bounding box center [583, 201] width 75 height 23
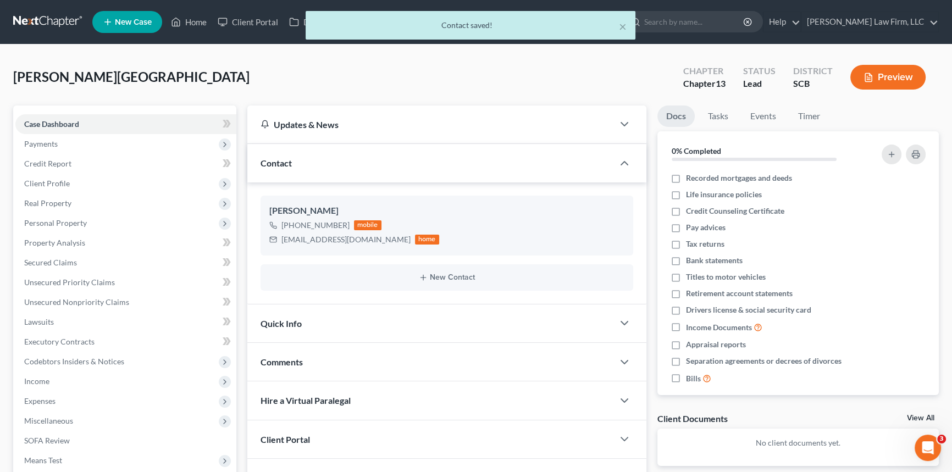
click at [277, 319] on span "Quick Info" at bounding box center [281, 323] width 41 height 10
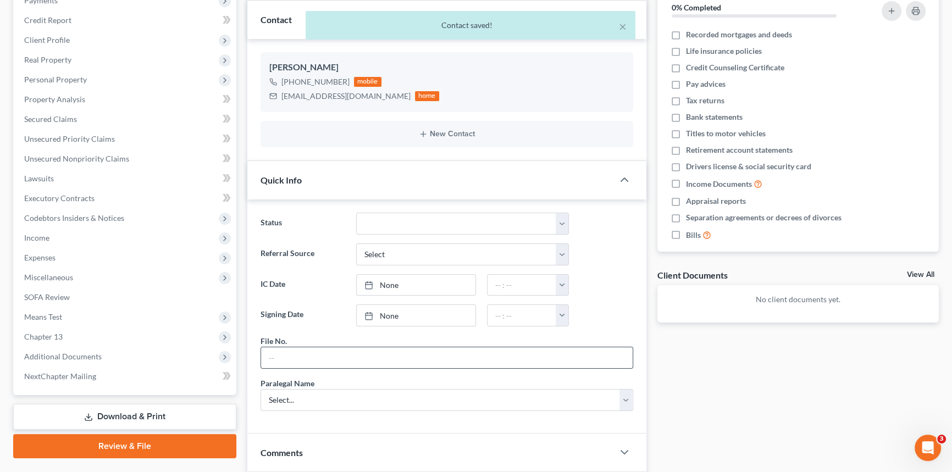
scroll to position [150, 0]
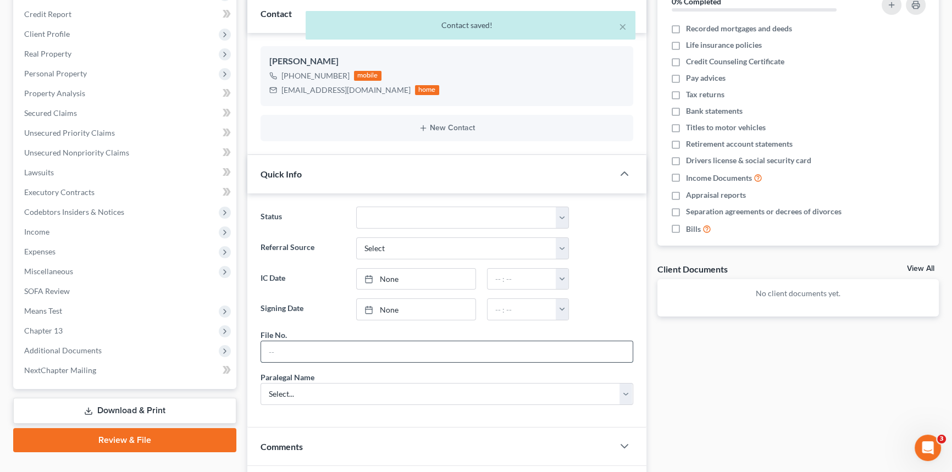
click at [275, 344] on input "text" at bounding box center [447, 351] width 372 height 21
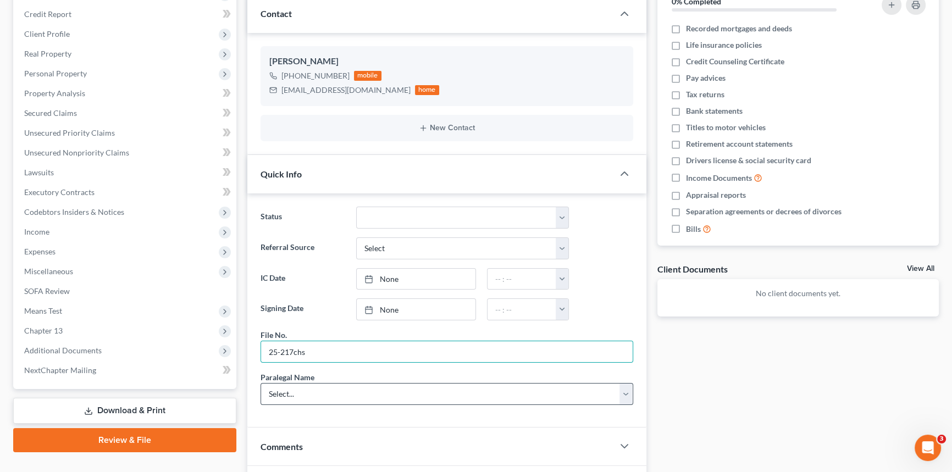
type input "25-217chs"
click at [274, 389] on select "Select... [PERSON_NAME] [PERSON_NAME] [PERSON_NAME] [PERSON_NAME]" at bounding box center [447, 394] width 373 height 22
select select "0"
click at [261, 383] on select "Select... [PERSON_NAME] [PERSON_NAME] [PERSON_NAME] [PERSON_NAME]" at bounding box center [447, 394] width 373 height 22
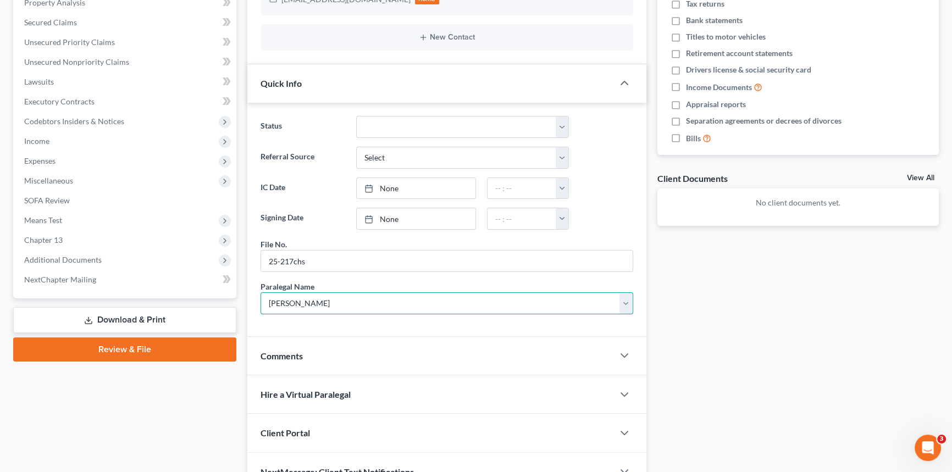
scroll to position [299, 0]
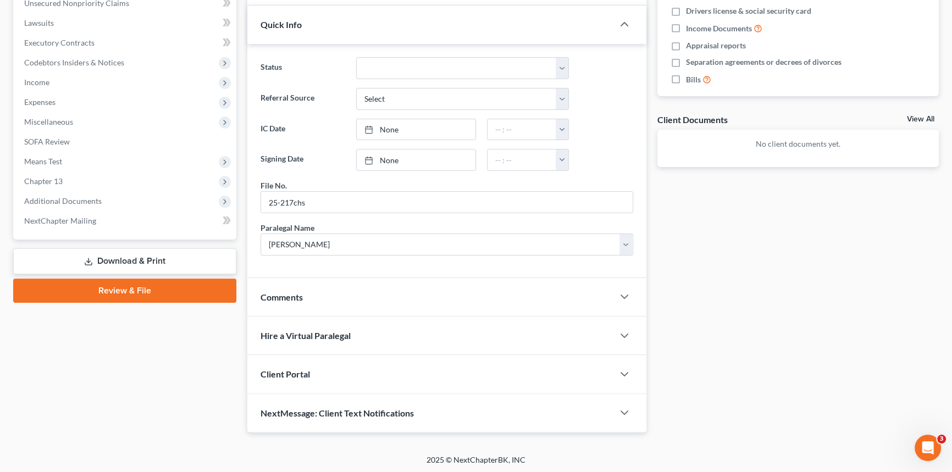
click at [284, 373] on span "Client Portal" at bounding box center [285, 374] width 49 height 10
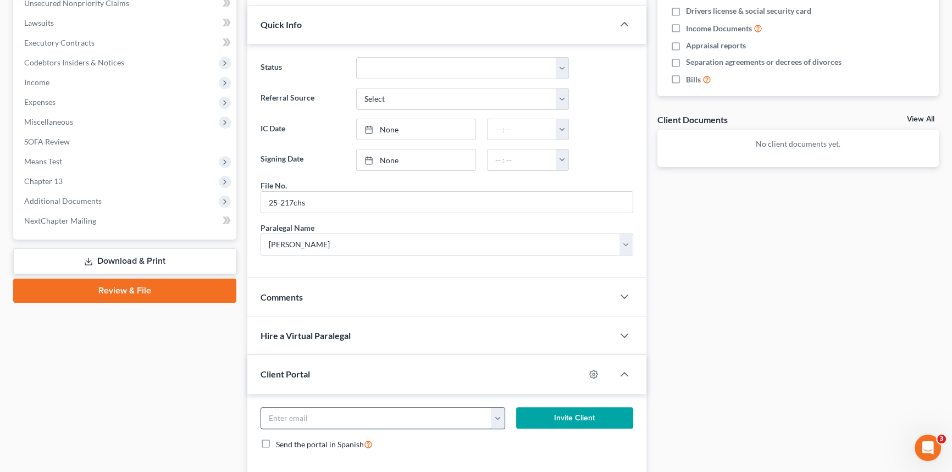
click at [280, 412] on input "email" at bounding box center [376, 418] width 230 height 21
type input "[EMAIL_ADDRESS][DOMAIN_NAME]"
click at [566, 413] on button "Invite Client" at bounding box center [574, 418] width 117 height 22
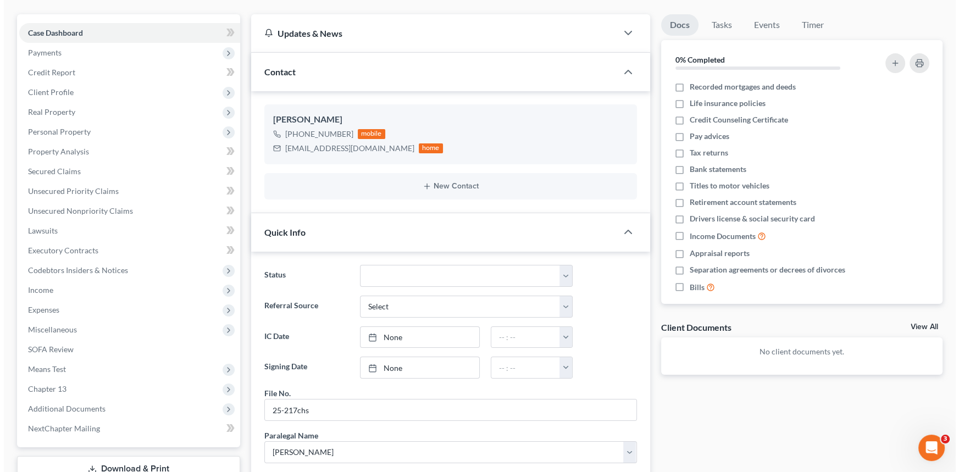
scroll to position [0, 0]
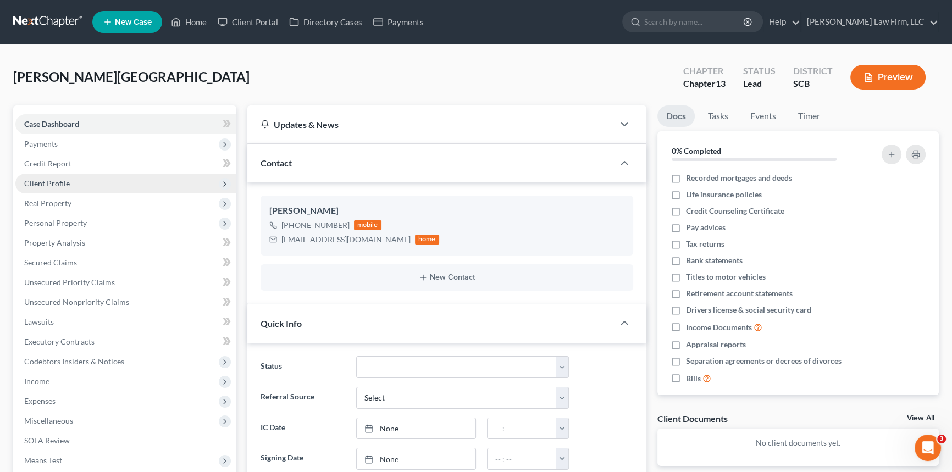
click at [55, 181] on span "Client Profile" at bounding box center [47, 183] width 46 height 9
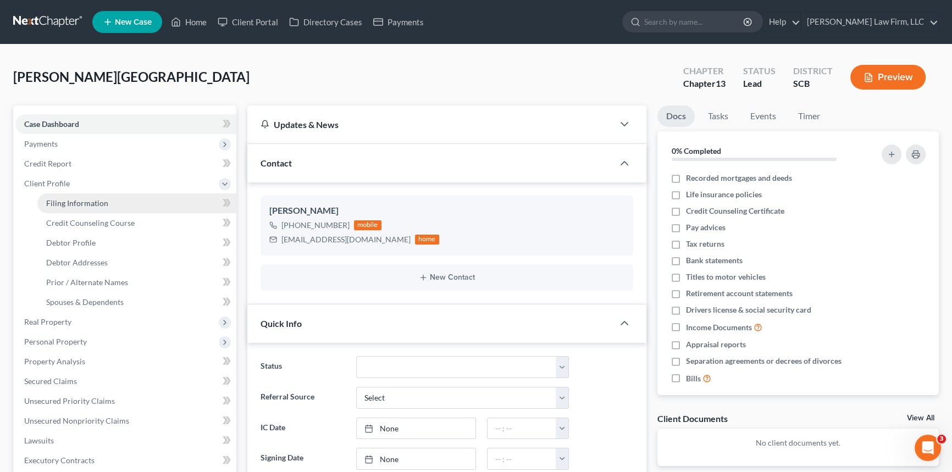
click at [58, 203] on span "Filing Information" at bounding box center [77, 202] width 62 height 9
select select "1"
select select "0"
select select "3"
select select "72"
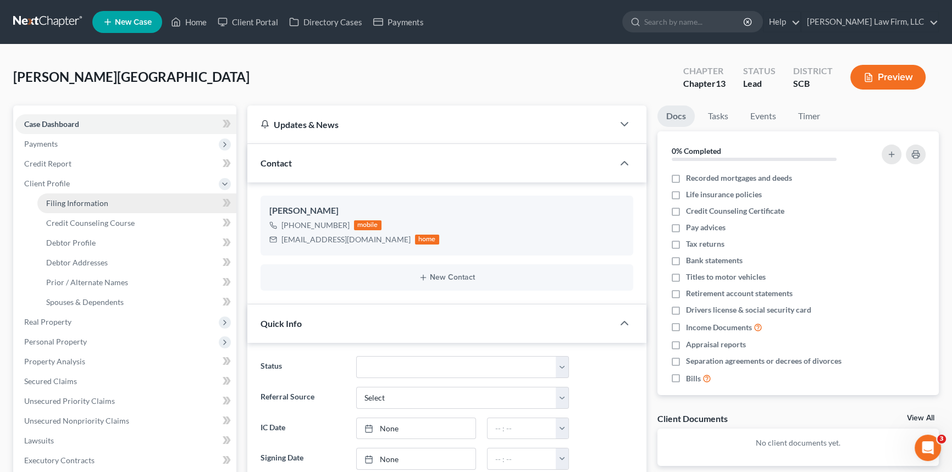
select select "42"
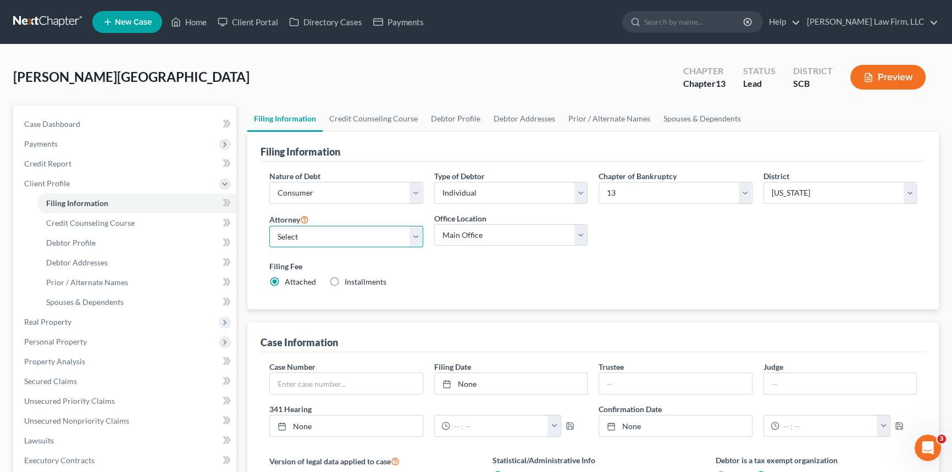
click at [417, 234] on select "Select [PERSON_NAME] - SCB [PERSON_NAME] - SCB" at bounding box center [346, 237] width 154 height 22
select select "1"
click at [269, 226] on select "Select [PERSON_NAME] - SCB [PERSON_NAME] - SCB" at bounding box center [346, 237] width 154 height 22
click at [93, 222] on span "Credit Counseling Course" at bounding box center [90, 222] width 89 height 9
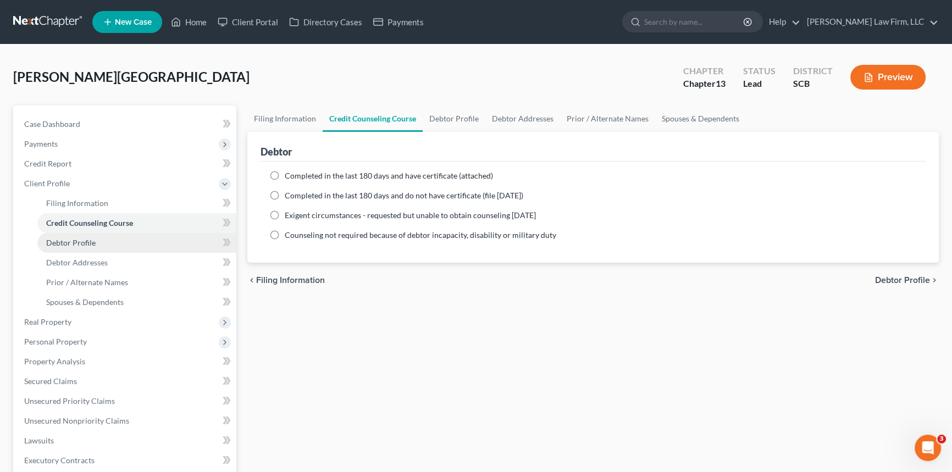
click at [82, 238] on span "Debtor Profile" at bounding box center [70, 242] width 49 height 9
select select "0"
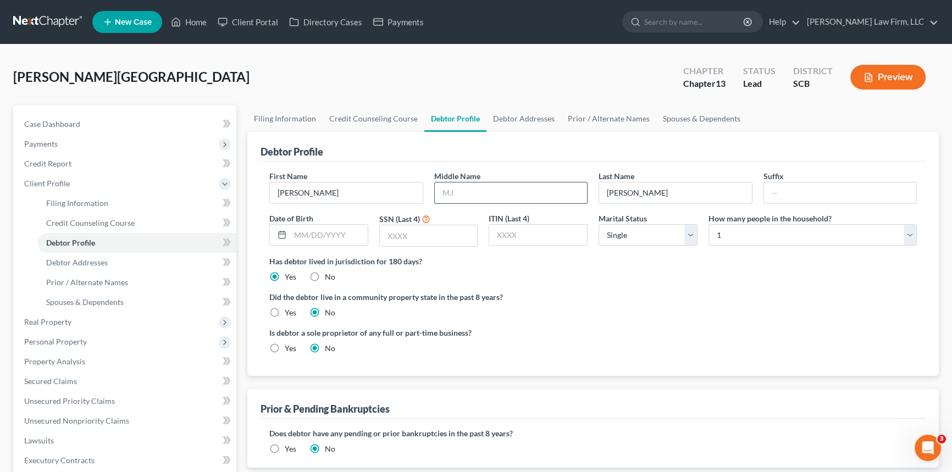
drag, startPoint x: 442, startPoint y: 193, endPoint x: 446, endPoint y: 189, distance: 5.8
click at [446, 189] on input "text" at bounding box center [511, 193] width 153 height 21
type input "[PERSON_NAME]"
click at [72, 260] on span "Debtor Addresses" at bounding box center [77, 262] width 62 height 9
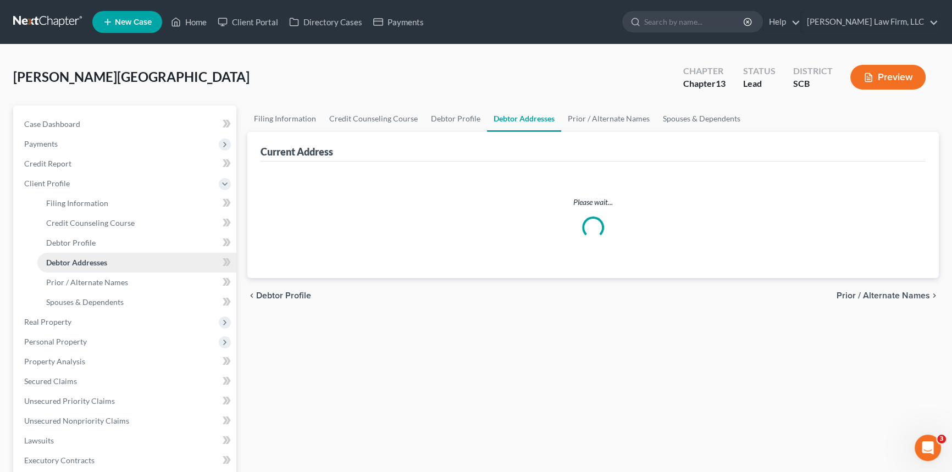
select select "0"
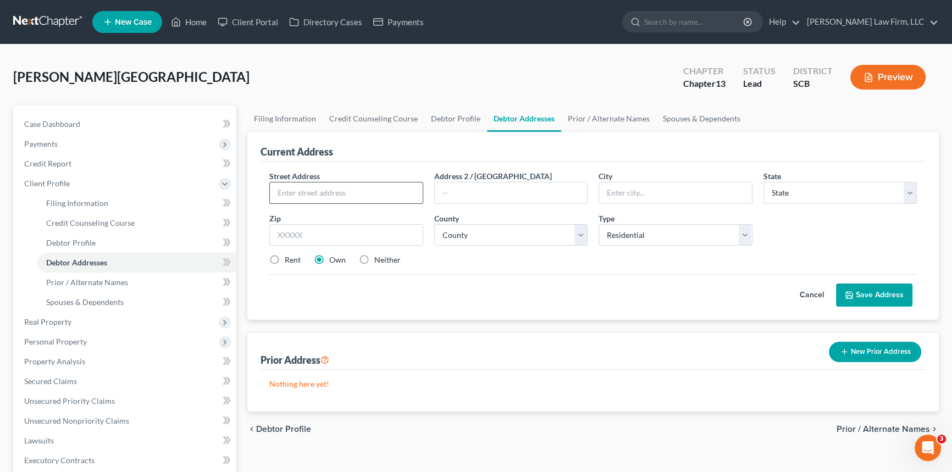
click at [290, 197] on input "text" at bounding box center [346, 193] width 153 height 21
type input "[STREET_ADDRESS]"
type input "[GEOGRAPHIC_DATA]"
select select "42"
type input "29445"
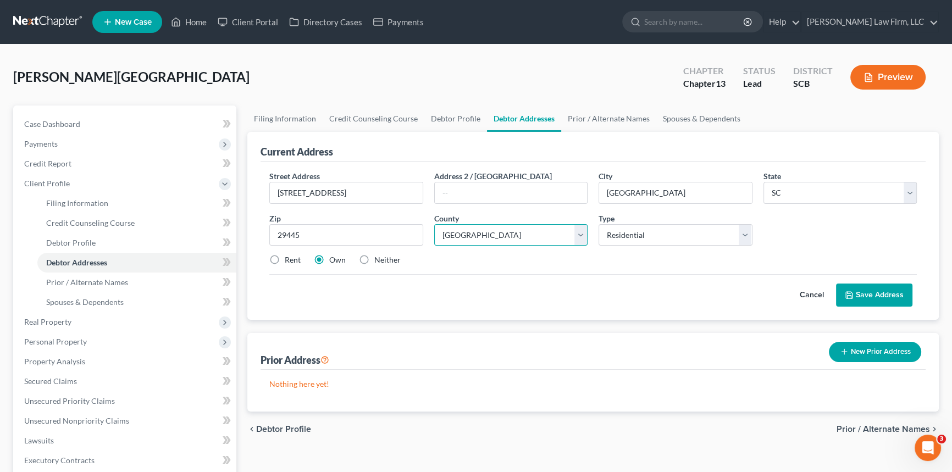
click at [581, 231] on select "County [GEOGRAPHIC_DATA] [GEOGRAPHIC_DATA] [GEOGRAPHIC_DATA] [GEOGRAPHIC_DATA] …" at bounding box center [511, 235] width 154 height 22
select select "7"
click at [434, 224] on select "County [GEOGRAPHIC_DATA] [GEOGRAPHIC_DATA] [GEOGRAPHIC_DATA] [GEOGRAPHIC_DATA] …" at bounding box center [511, 235] width 154 height 22
click at [870, 289] on button "Save Address" at bounding box center [874, 295] width 76 height 23
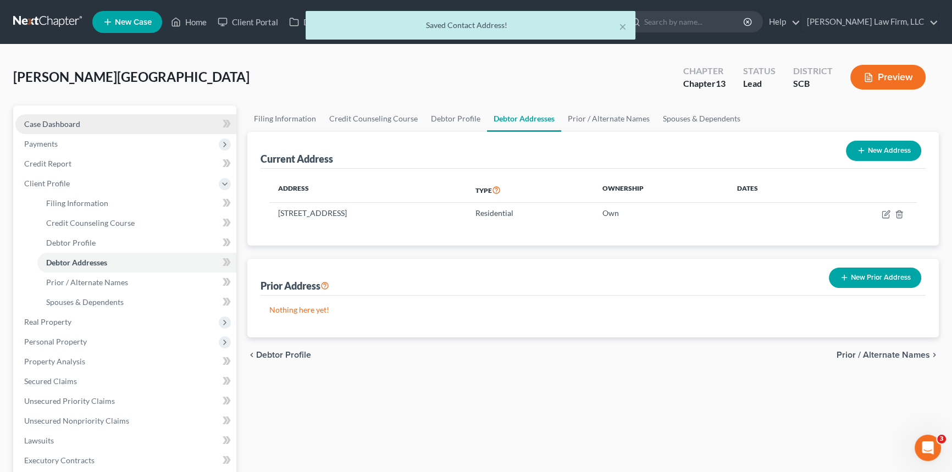
click at [47, 122] on span "Case Dashboard" at bounding box center [52, 123] width 56 height 9
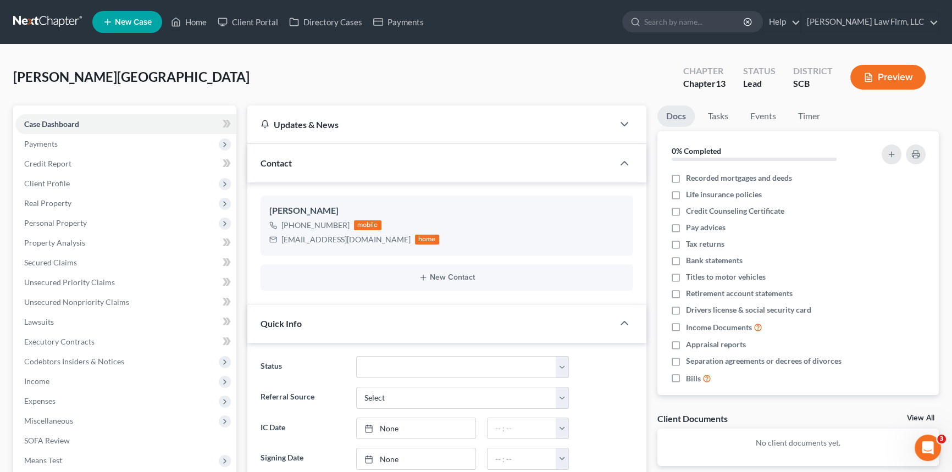
select select "0"
click at [40, 141] on span "Payments" at bounding box center [41, 143] width 34 height 9
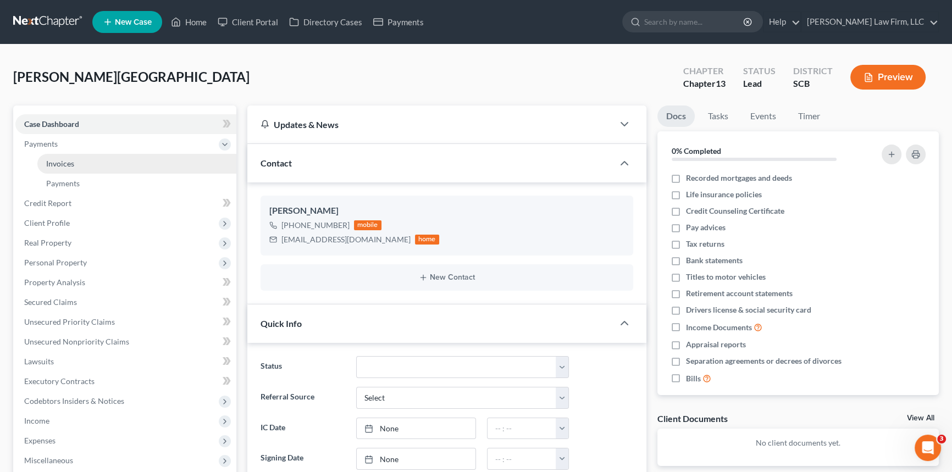
click at [61, 157] on link "Invoices" at bounding box center [136, 164] width 199 height 20
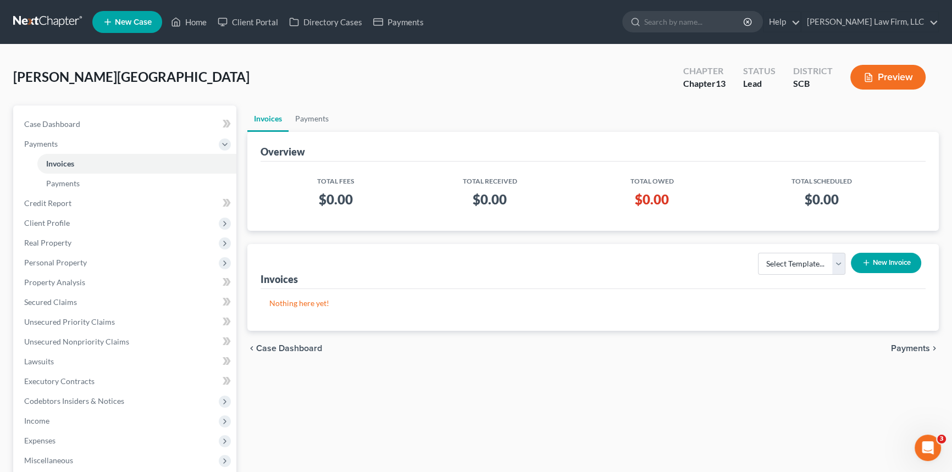
click at [891, 258] on button "New Invoice" at bounding box center [886, 263] width 70 height 20
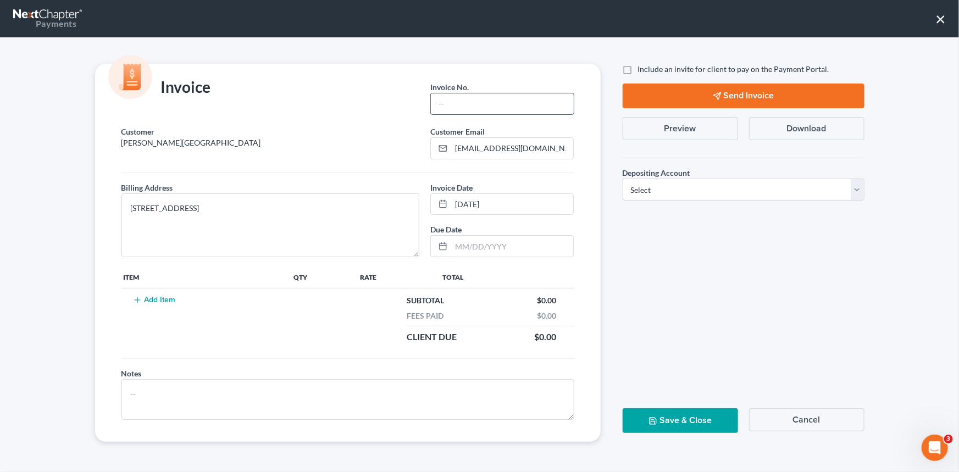
click at [454, 103] on input "text" at bounding box center [502, 103] width 142 height 21
type input "25-217CHS"
click at [152, 293] on td "Add Item" at bounding box center [207, 319] width 170 height 61
click at [151, 301] on button "Add Item" at bounding box center [154, 300] width 48 height 9
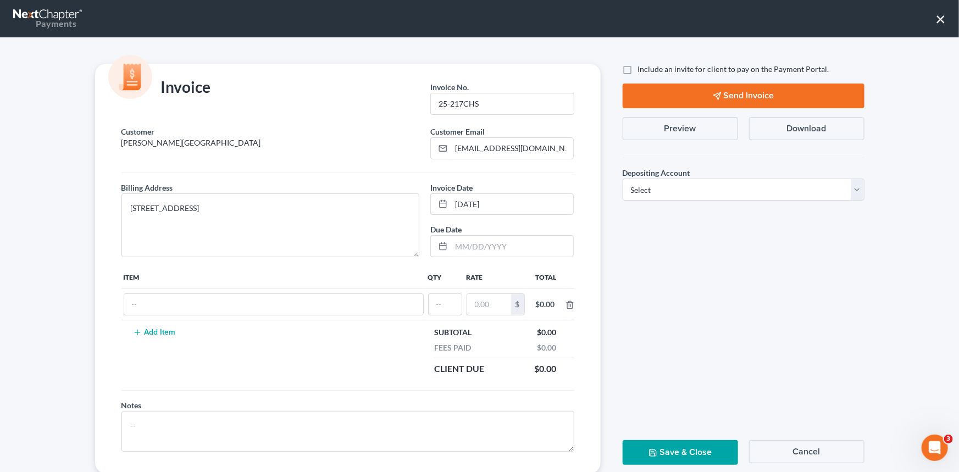
click at [148, 289] on td at bounding box center [274, 305] width 305 height 32
click at [141, 300] on input "text" at bounding box center [273, 304] width 299 height 21
type input "Chapter 13 fees"
type input "1"
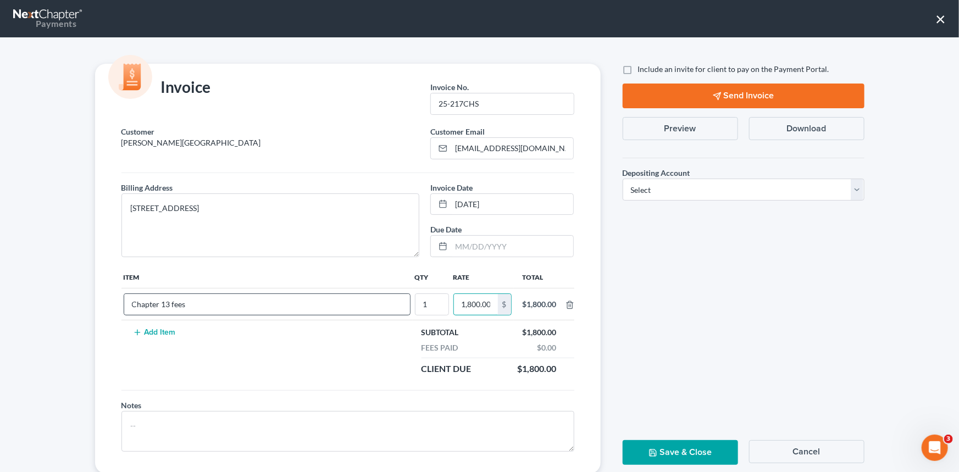
scroll to position [0, 1]
type input "1,800.00"
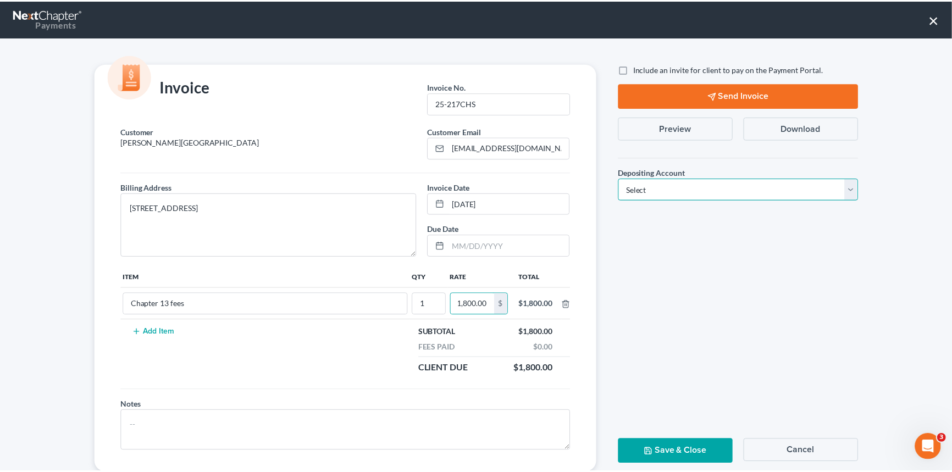
scroll to position [0, 0]
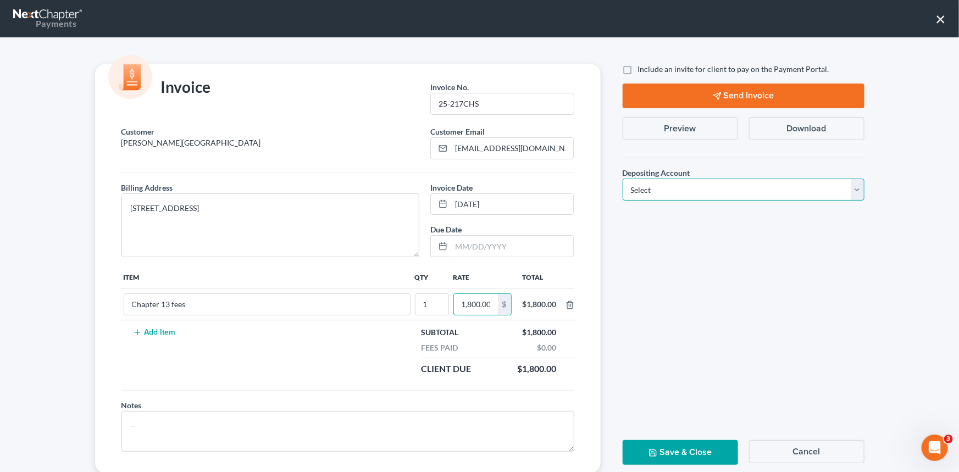
click at [858, 185] on select "Select Operation Trust" at bounding box center [744, 190] width 242 height 22
select select "1"
click at [623, 179] on select "Select Operation Trust" at bounding box center [744, 190] width 242 height 22
click at [674, 453] on button "Save & Close" at bounding box center [680, 452] width 115 height 25
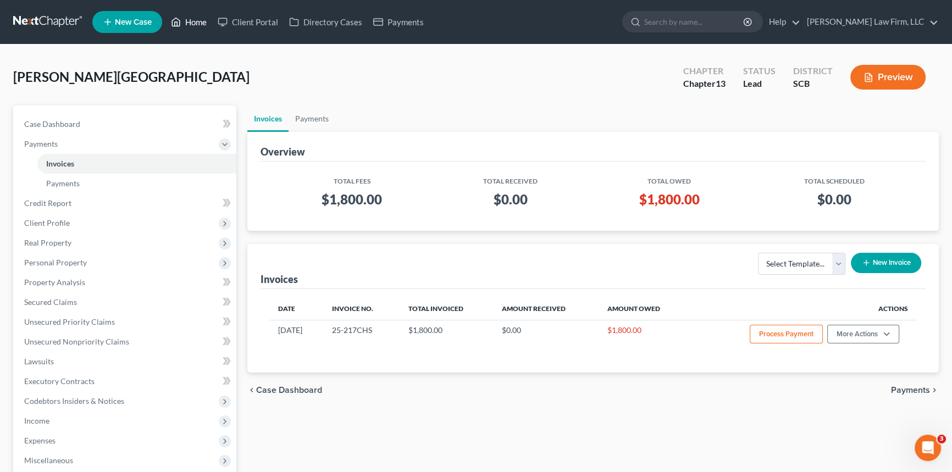
drag, startPoint x: 194, startPoint y: 20, endPoint x: 231, endPoint y: 54, distance: 50.6
click at [194, 20] on link "Home" at bounding box center [189, 22] width 47 height 20
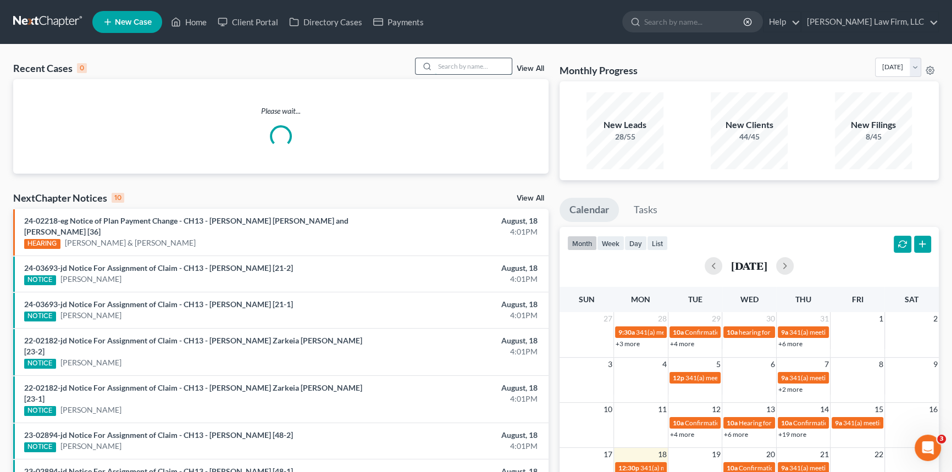
click at [453, 65] on input "search" at bounding box center [473, 66] width 77 height 16
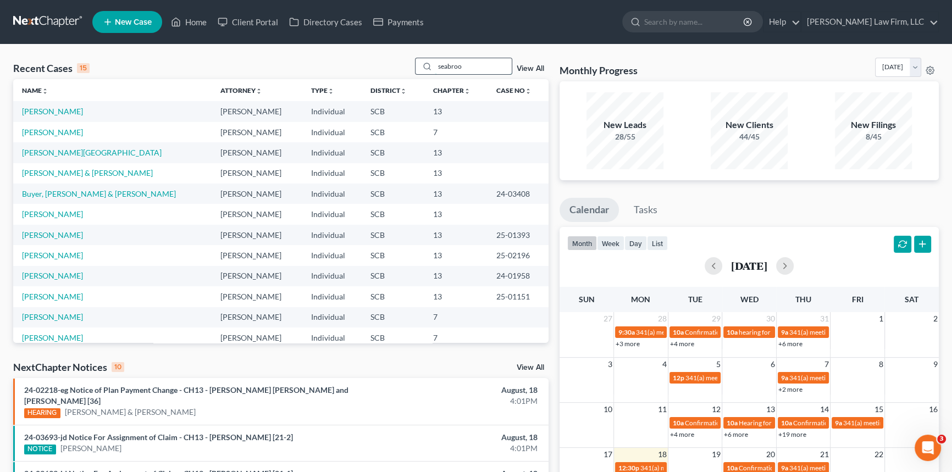
type input "seabrook"
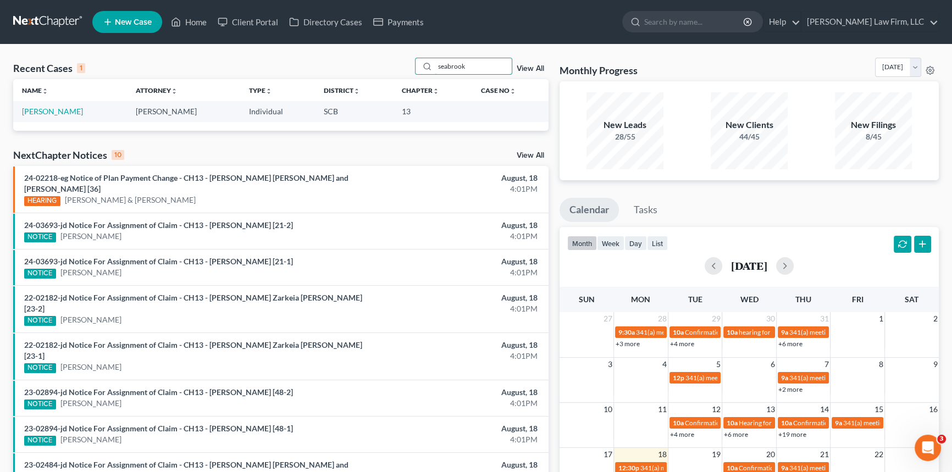
drag, startPoint x: 467, startPoint y: 70, endPoint x: 390, endPoint y: 72, distance: 77.6
click at [390, 72] on div "Recent Cases 1 seabrook View All" at bounding box center [281, 68] width 536 height 21
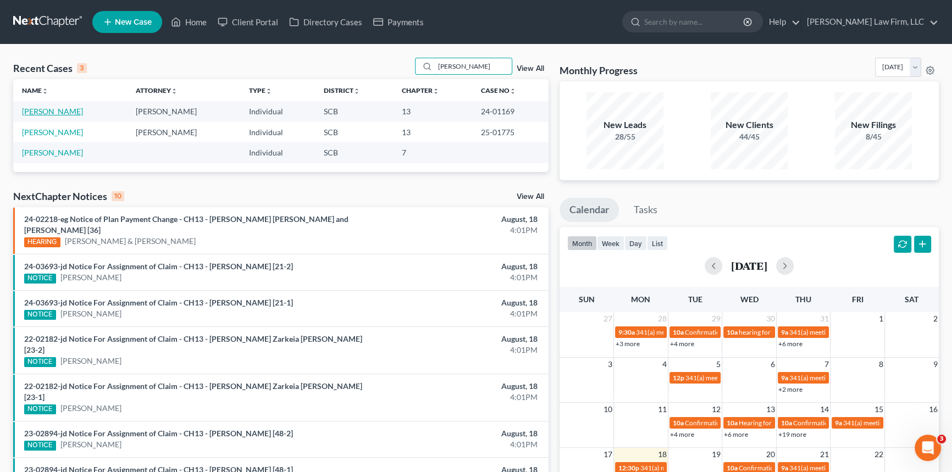
type input "[PERSON_NAME]"
click at [68, 111] on link "[PERSON_NAME]" at bounding box center [52, 111] width 61 height 9
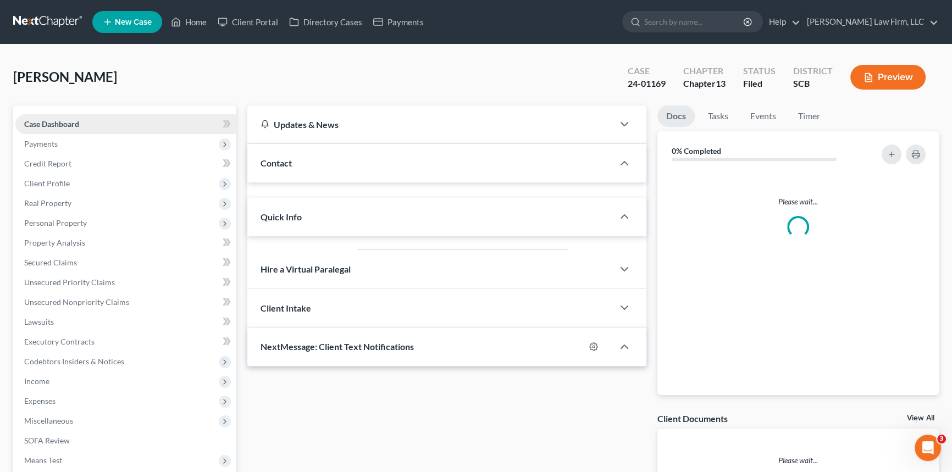
select select "3"
